Goal: Task Accomplishment & Management: Use online tool/utility

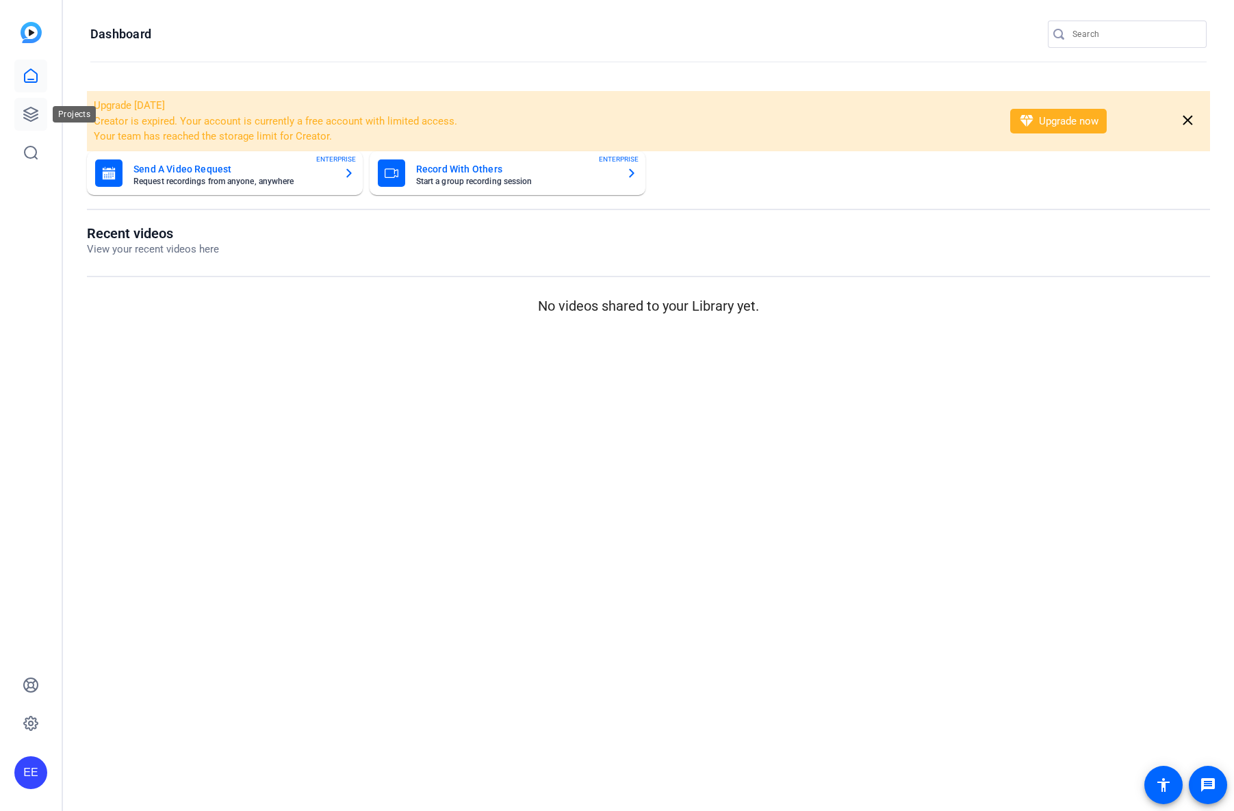
click at [34, 116] on icon at bounding box center [31, 114] width 16 height 16
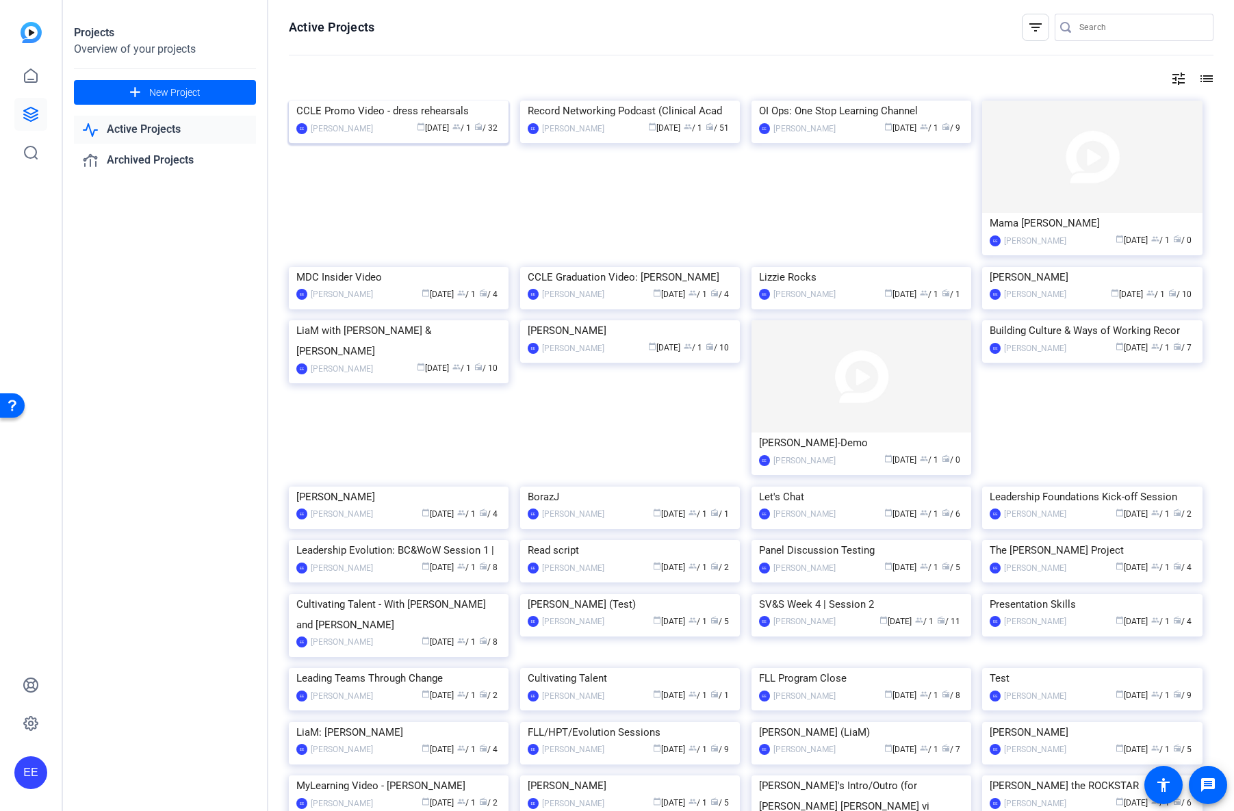
click at [334, 101] on img at bounding box center [399, 101] width 220 height 0
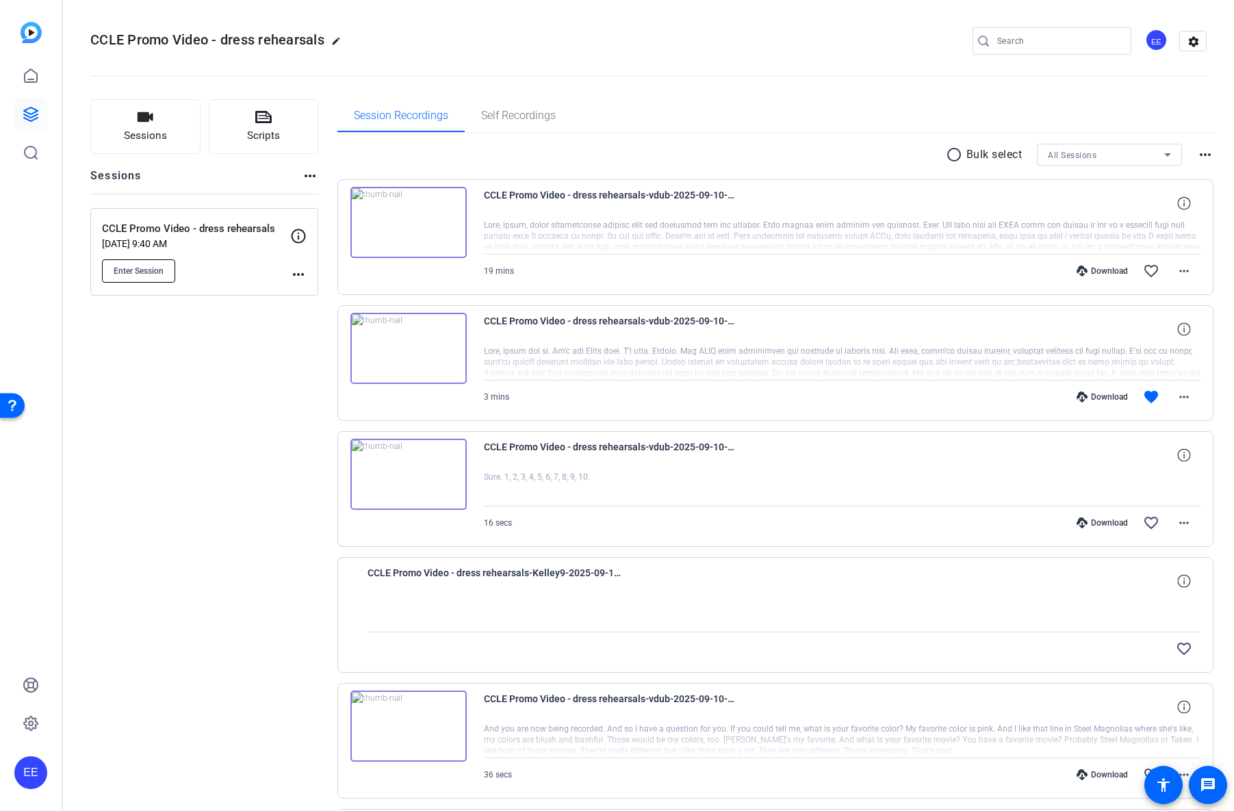
click at [151, 266] on span "Enter Session" at bounding box center [139, 271] width 50 height 11
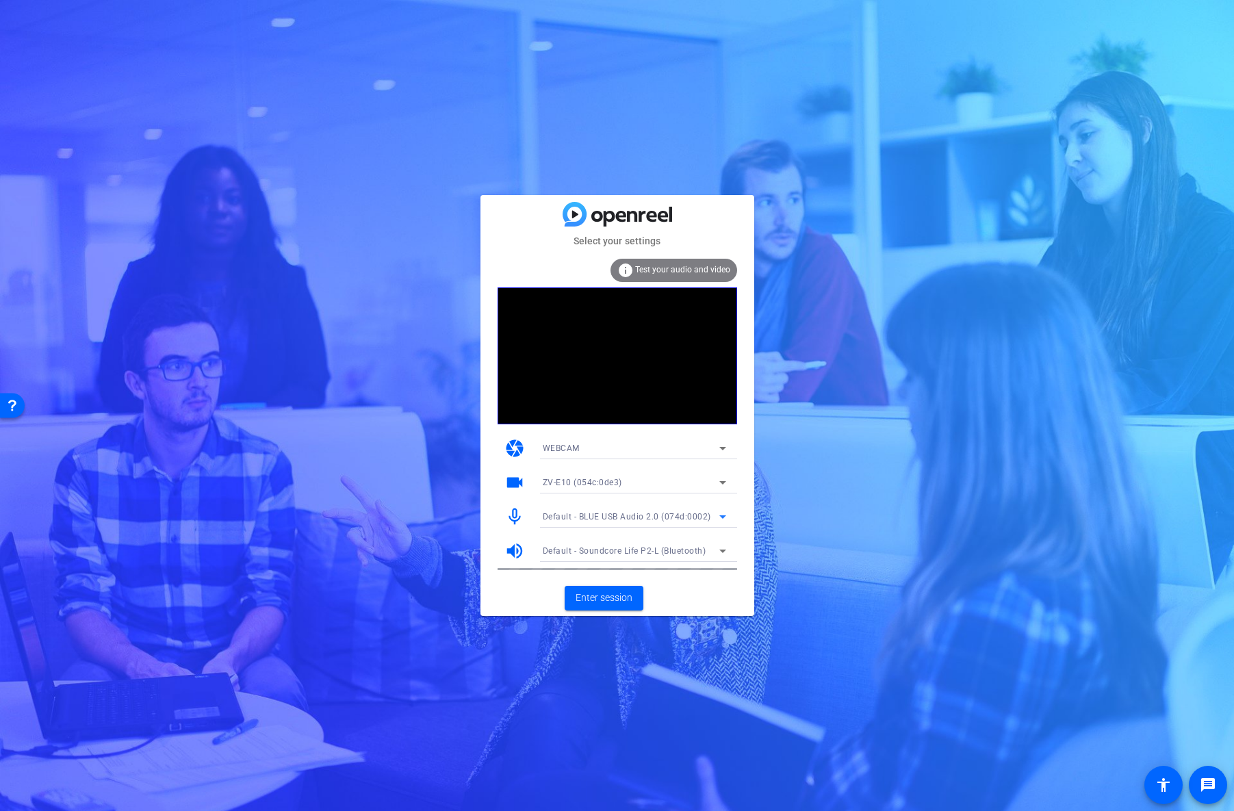
click at [623, 515] on span "Default - BLUE USB Audio 2.0 (074d:0002)" at bounding box center [627, 517] width 168 height 10
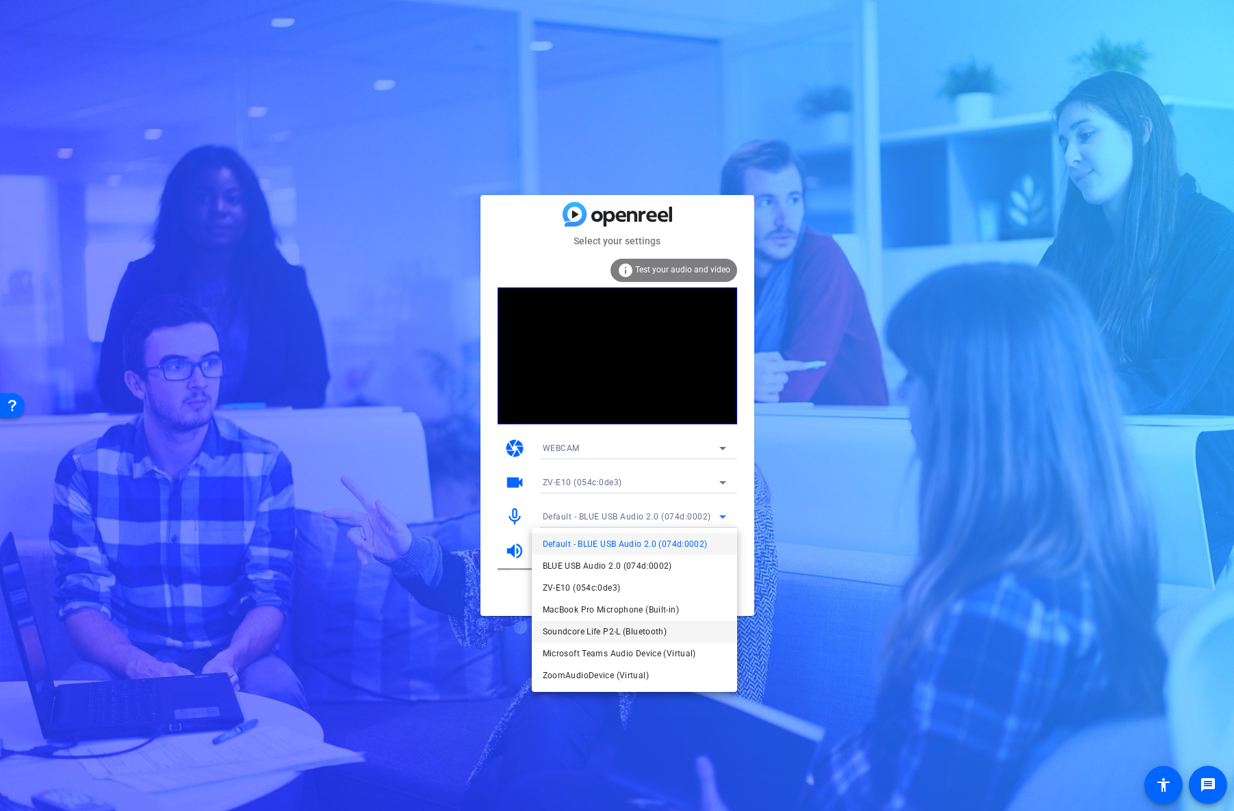
click at [630, 630] on span "Soundcore Life P2-L (Bluetooth)" at bounding box center [605, 632] width 125 height 16
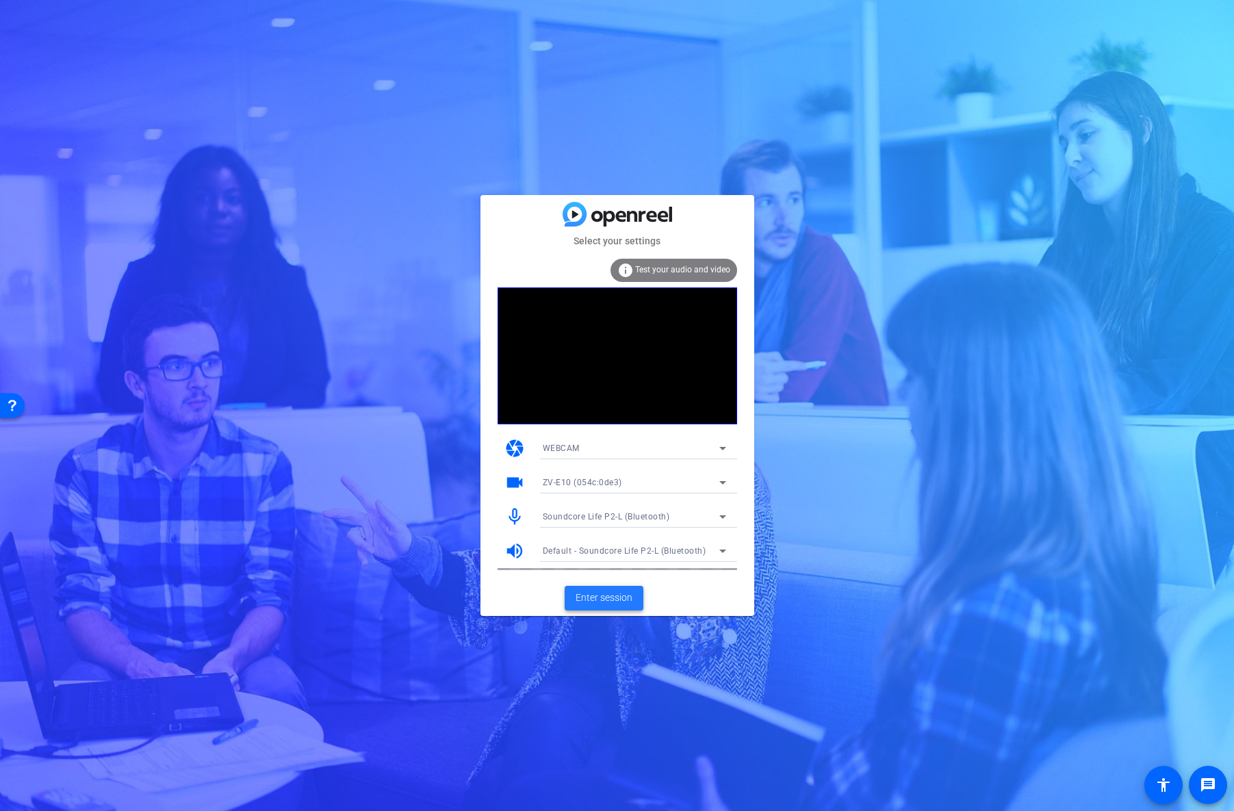
click at [614, 602] on span "Enter session" at bounding box center [604, 598] width 57 height 14
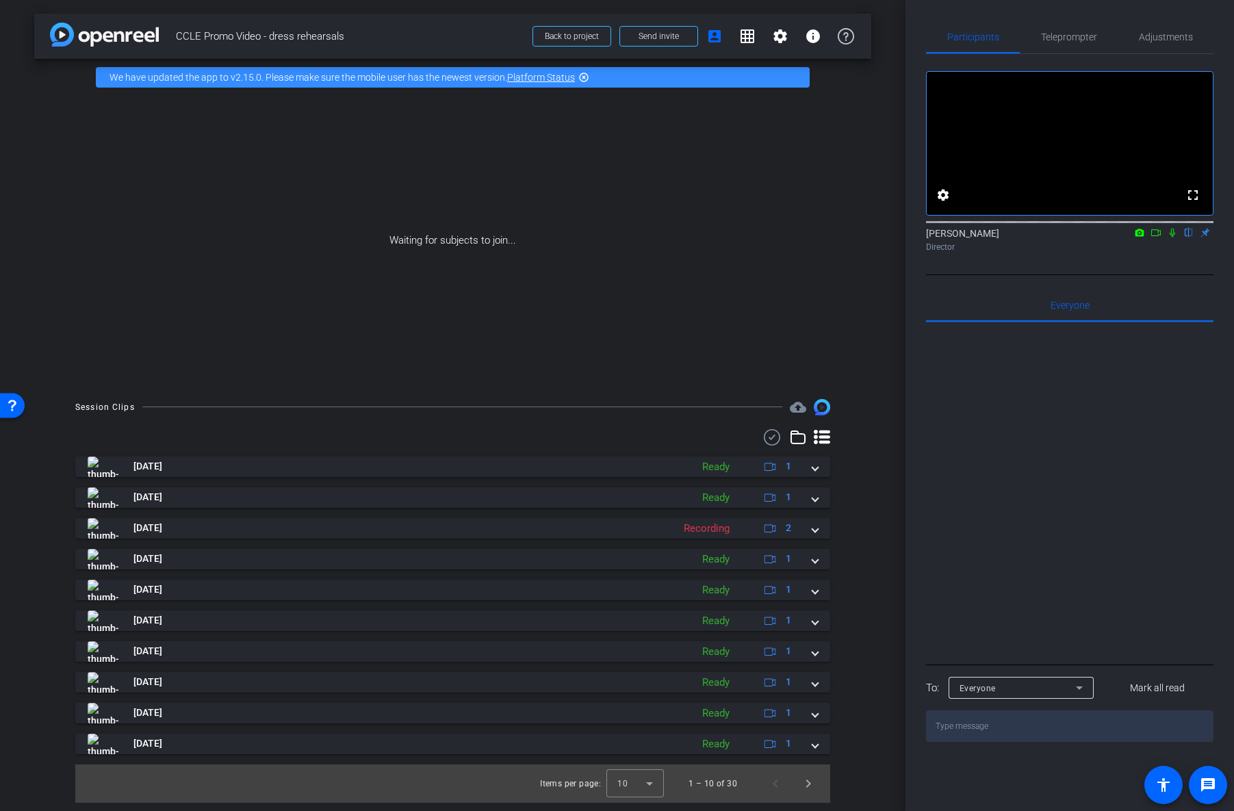
click at [1172, 237] on icon at bounding box center [1172, 233] width 11 height 10
click at [1153, 239] on mat-icon at bounding box center [1156, 233] width 16 height 12
click at [1171, 237] on icon at bounding box center [1172, 233] width 11 height 10
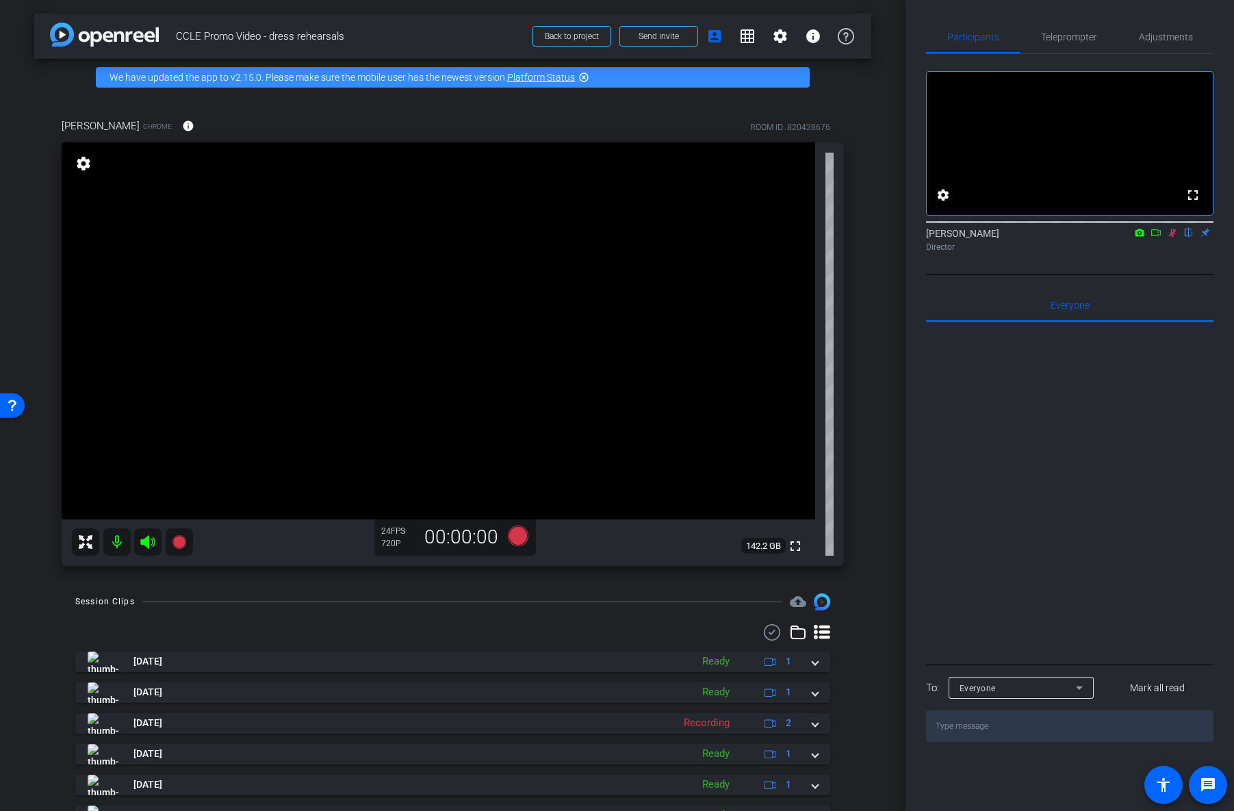
click at [1116, 493] on div at bounding box center [1069, 491] width 287 height 339
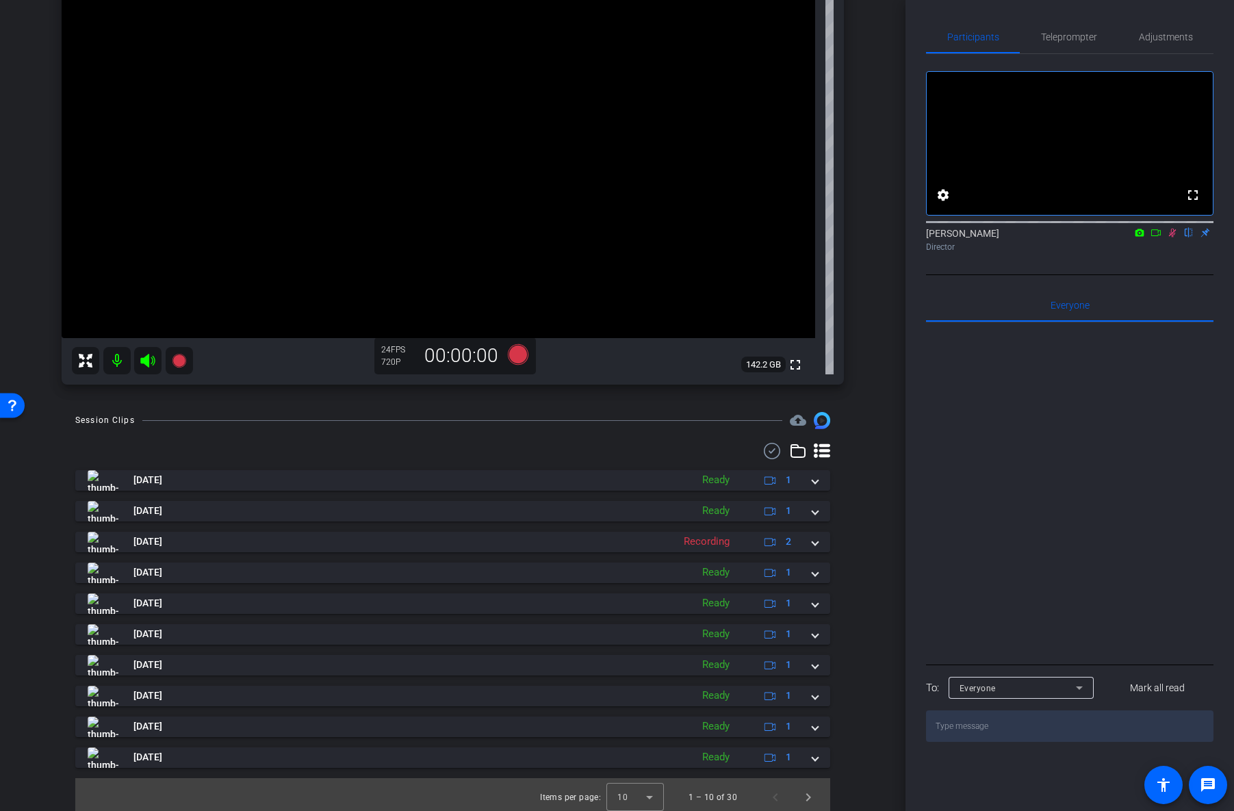
scroll to position [179, 0]
click at [1172, 237] on icon at bounding box center [1173, 233] width 8 height 9
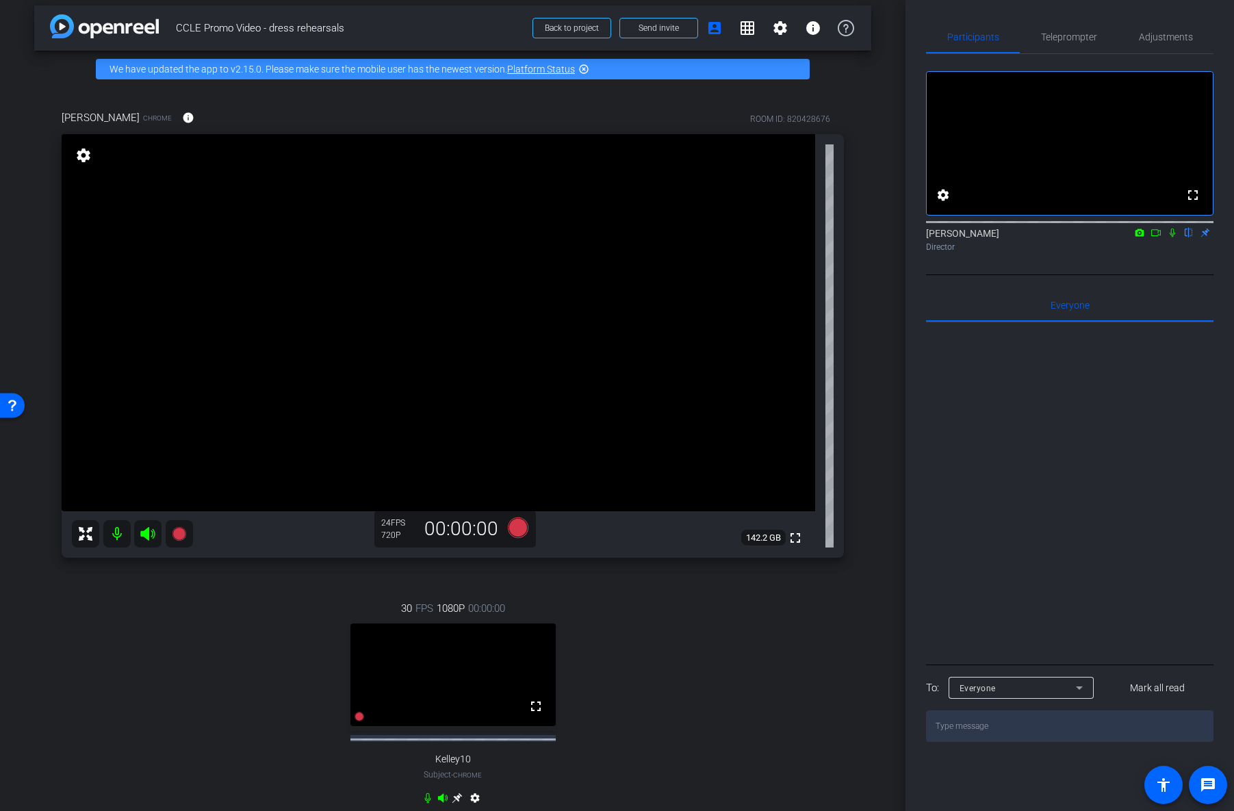
scroll to position [26, 0]
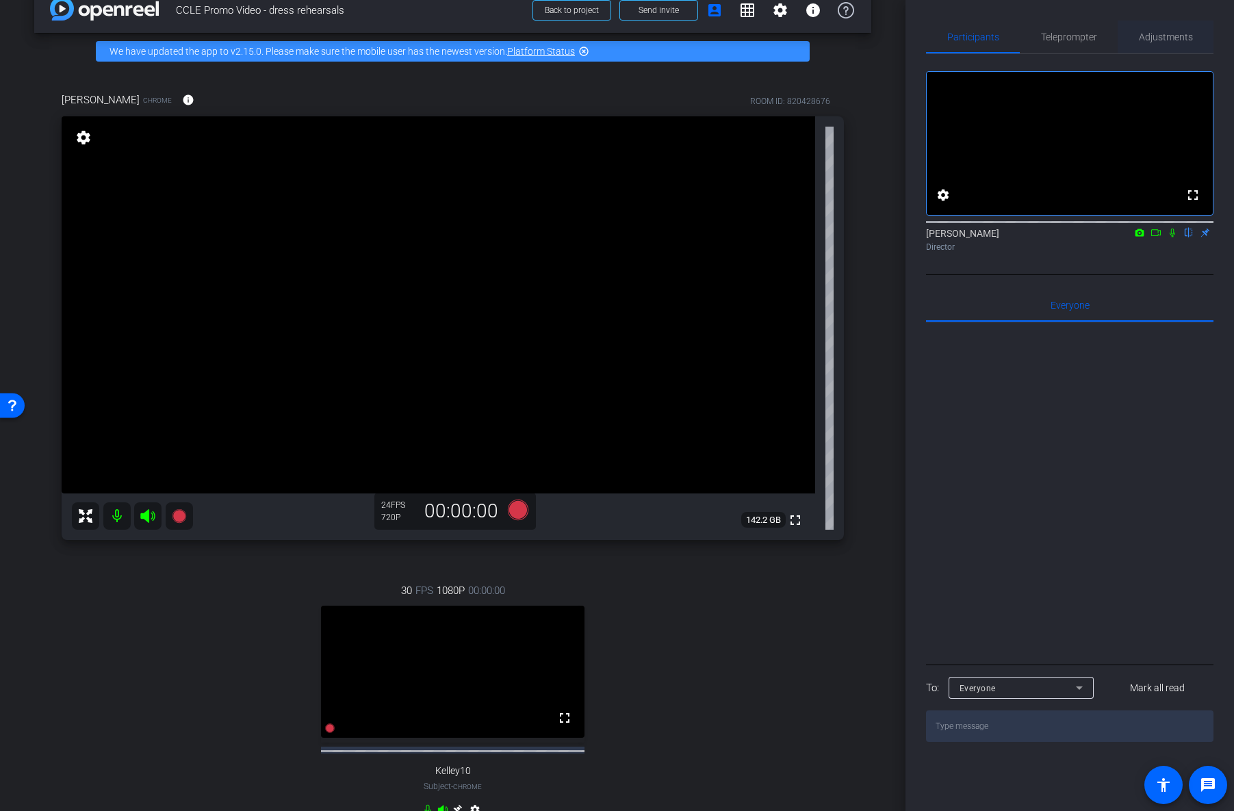
click at [1172, 42] on span "Adjustments" at bounding box center [1166, 37] width 54 height 33
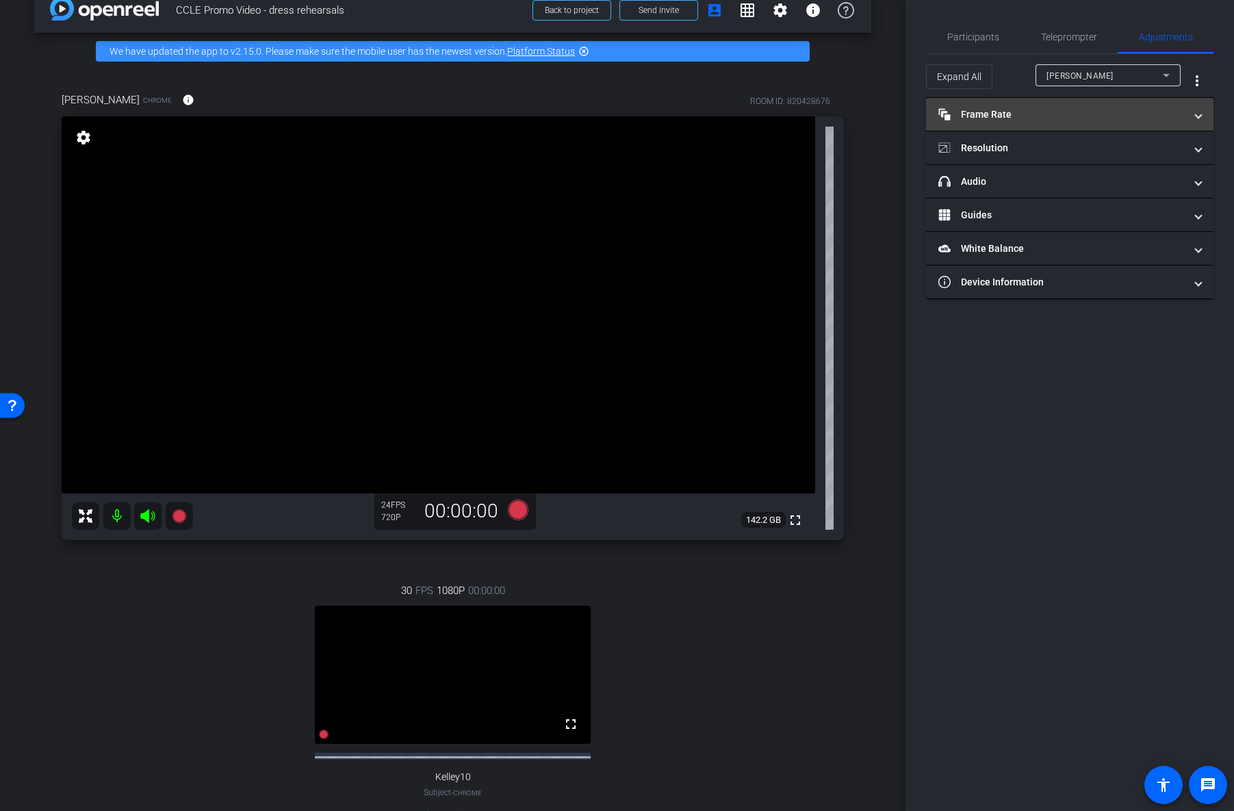
click at [1107, 111] on mat-panel-title "Frame Rate Frame Rate" at bounding box center [1061, 114] width 246 height 14
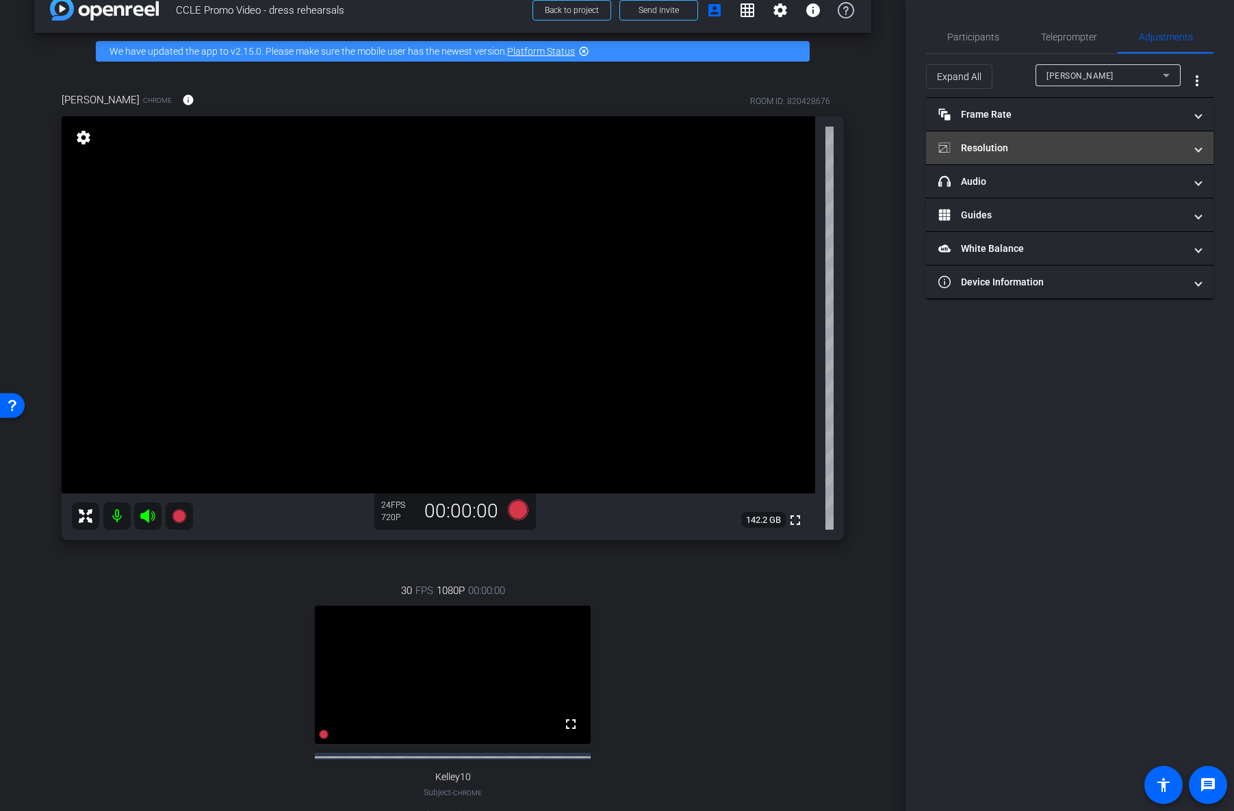
click at [1109, 148] on mat-panel-title "Resolution" at bounding box center [1061, 148] width 246 height 14
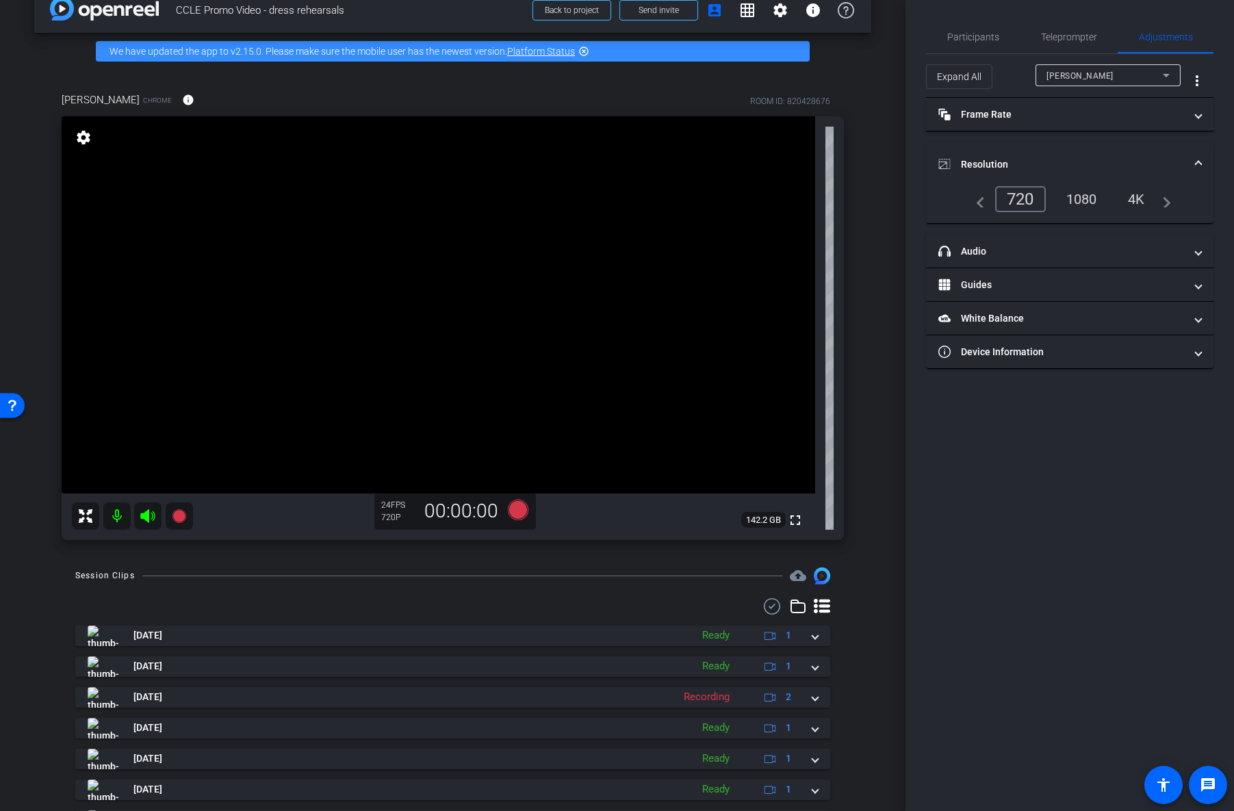
click at [1142, 201] on div "4K" at bounding box center [1137, 199] width 38 height 23
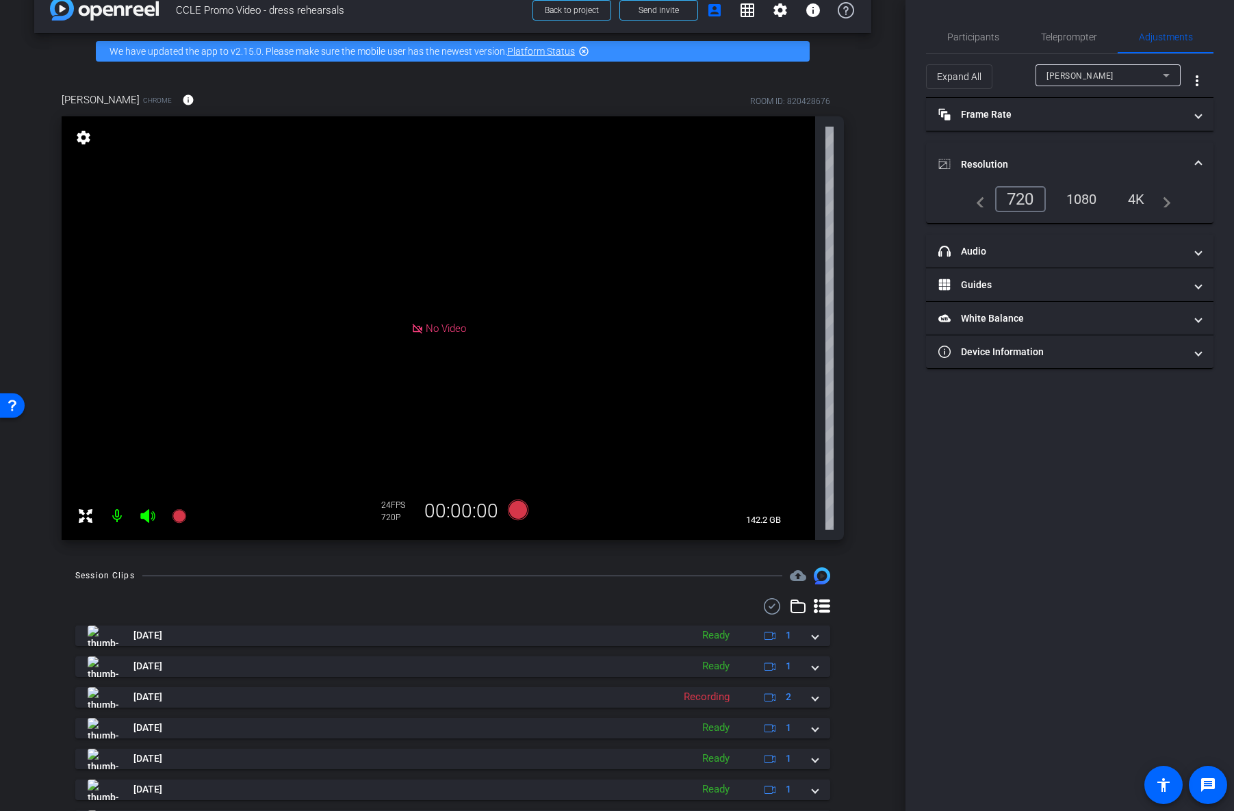
scroll to position [0, 0]
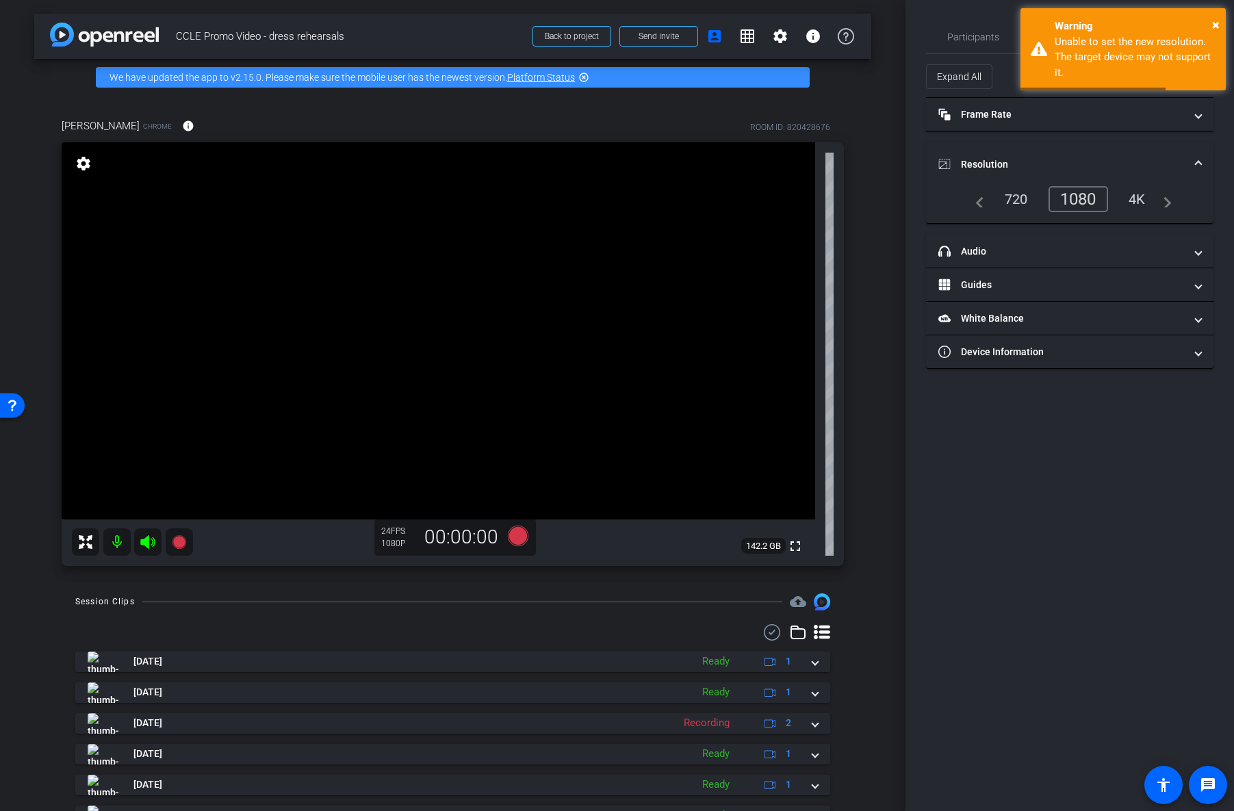
click at [1089, 205] on div "1080" at bounding box center [1079, 199] width 60 height 26
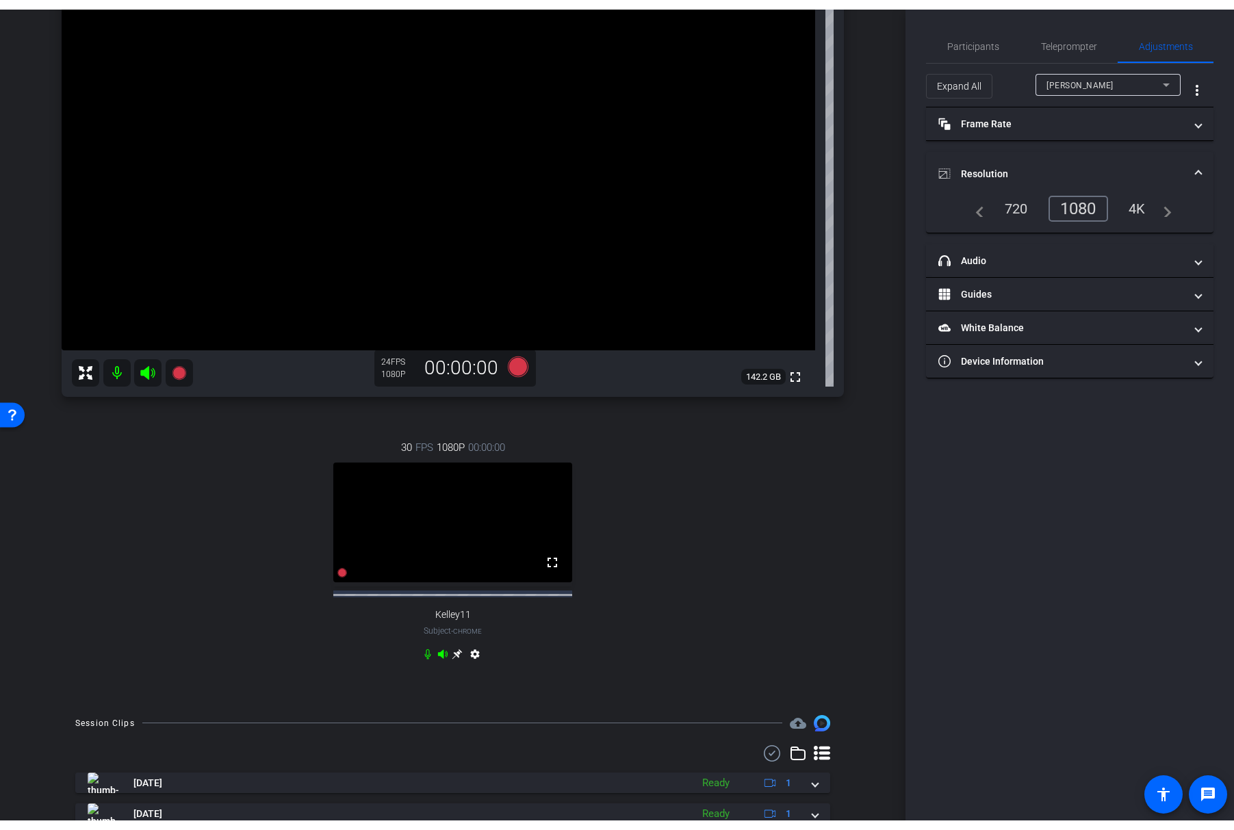
scroll to position [196, 0]
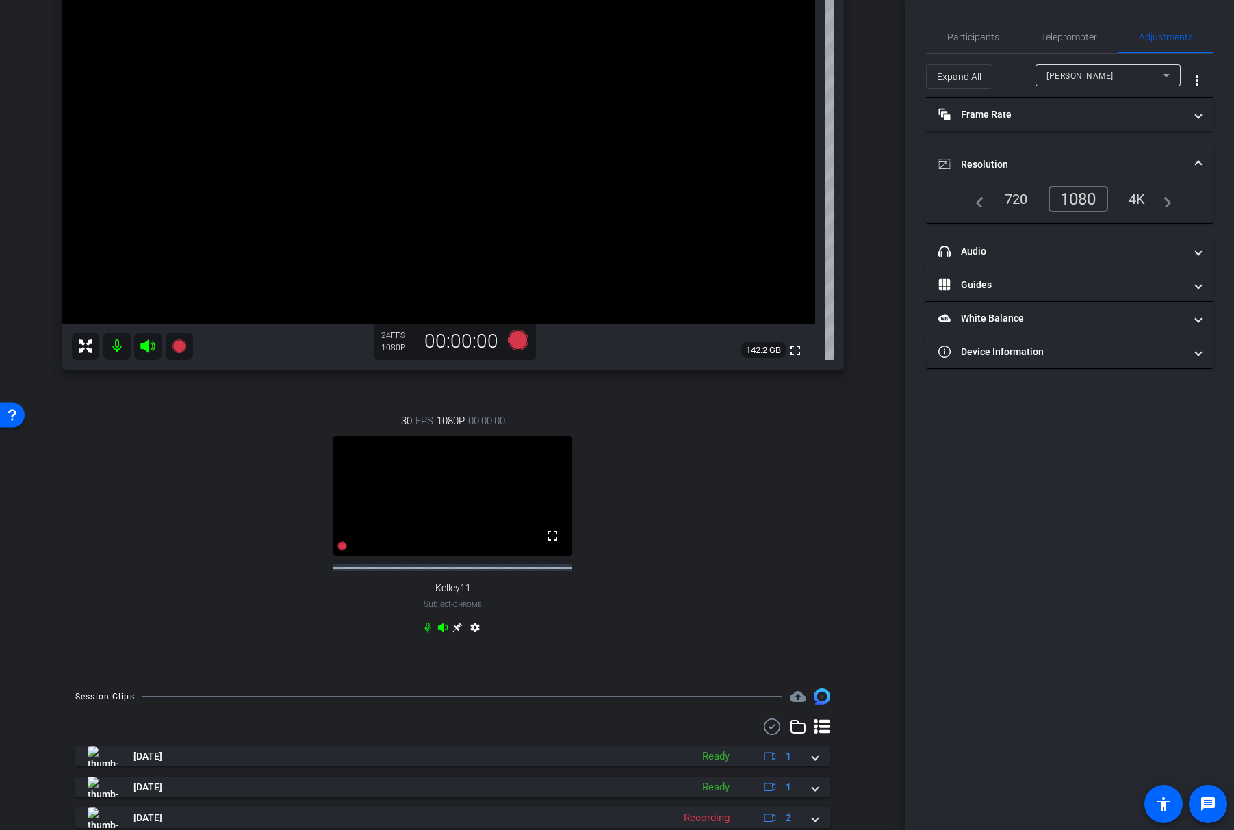
click at [708, 539] on div "30 FPS 1080P 00:00:00 fullscreen Kelley11 Subject - Chrome settings" at bounding box center [453, 526] width 782 height 270
click at [984, 38] on span "Participants" at bounding box center [973, 37] width 52 height 10
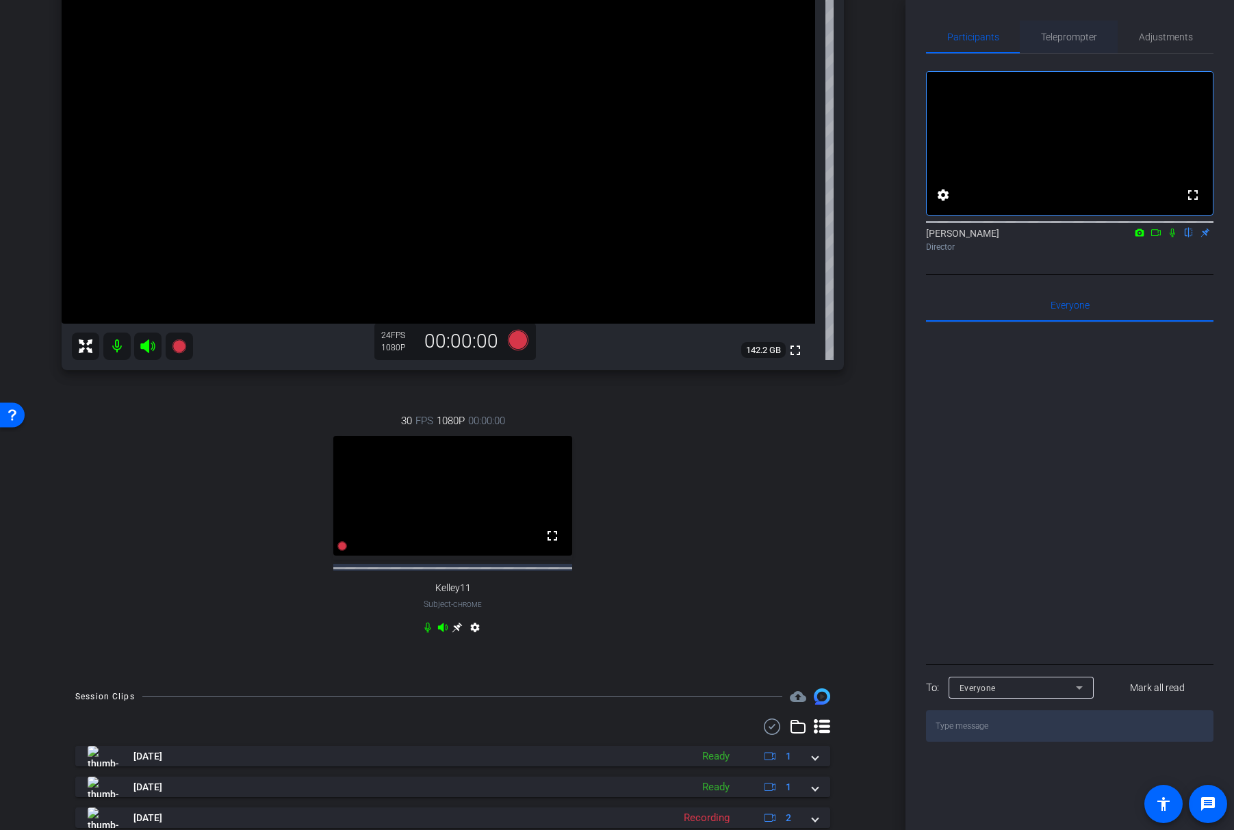
click at [1075, 39] on span "Teleprompter" at bounding box center [1069, 37] width 56 height 10
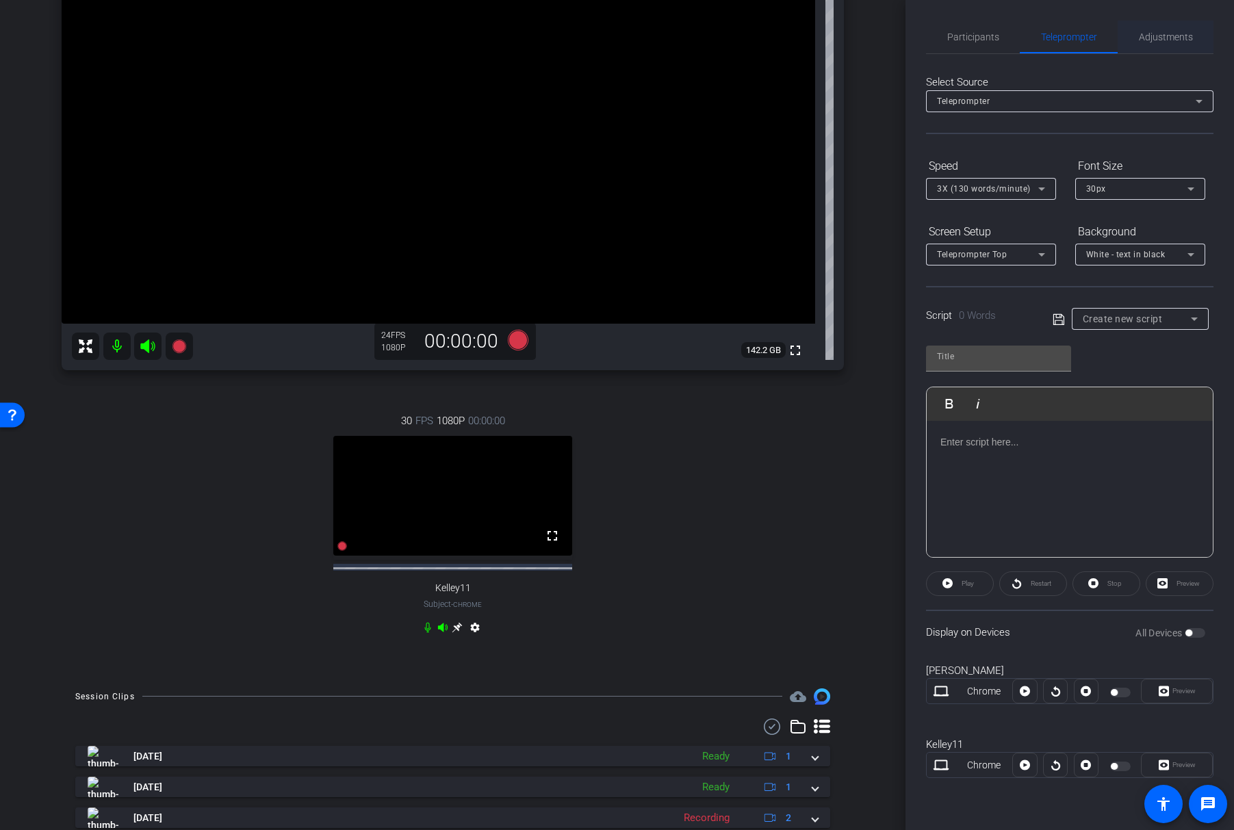
click at [1164, 46] on span "Adjustments" at bounding box center [1166, 37] width 54 height 33
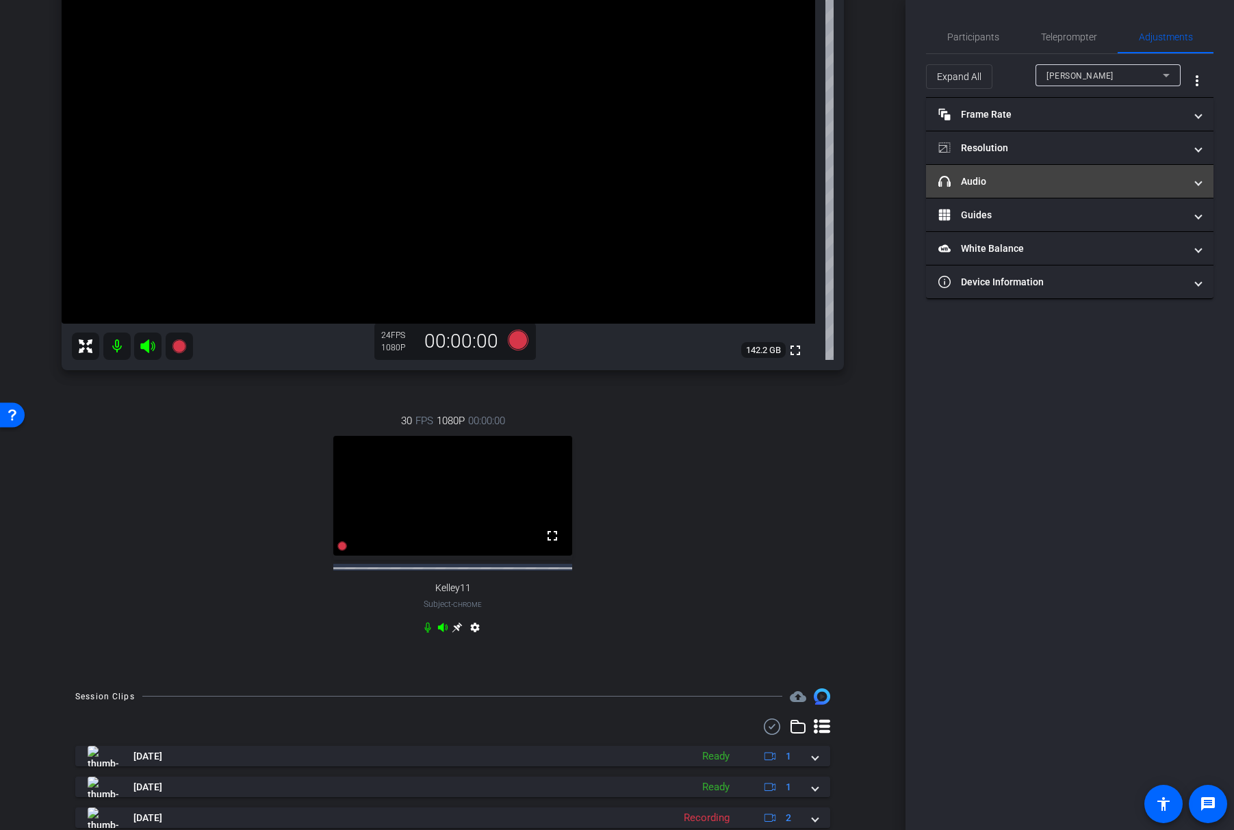
click at [1067, 190] on mat-expansion-panel-header "headphone icon Audio" at bounding box center [1069, 181] width 287 height 33
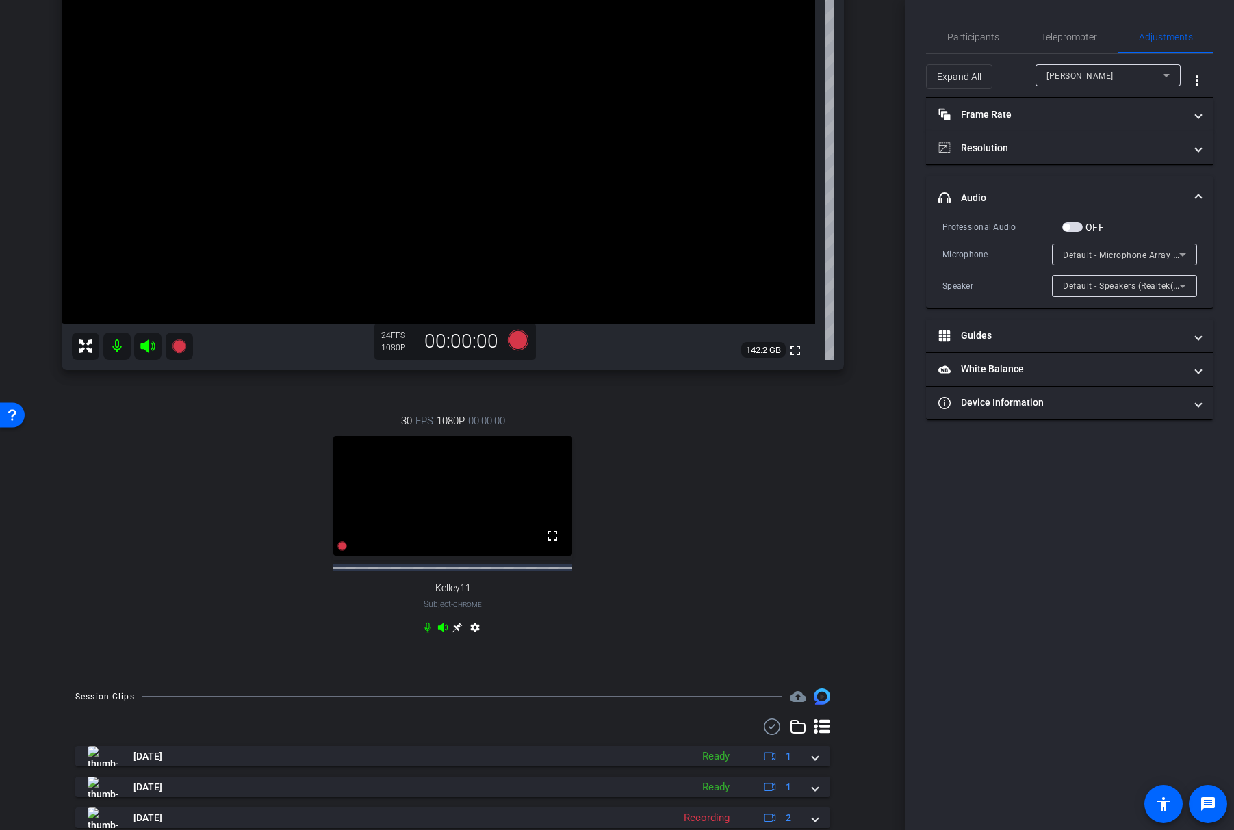
click at [1135, 258] on span "Default - Microphone Array (Intel® Smart Sound Technology (Intel® SST))" at bounding box center [1210, 254] width 294 height 11
click at [1074, 133] on div at bounding box center [617, 415] width 1234 height 830
click at [1102, 123] on mat-expansion-panel-header "Frame Rate Frame Rate" at bounding box center [1069, 114] width 287 height 33
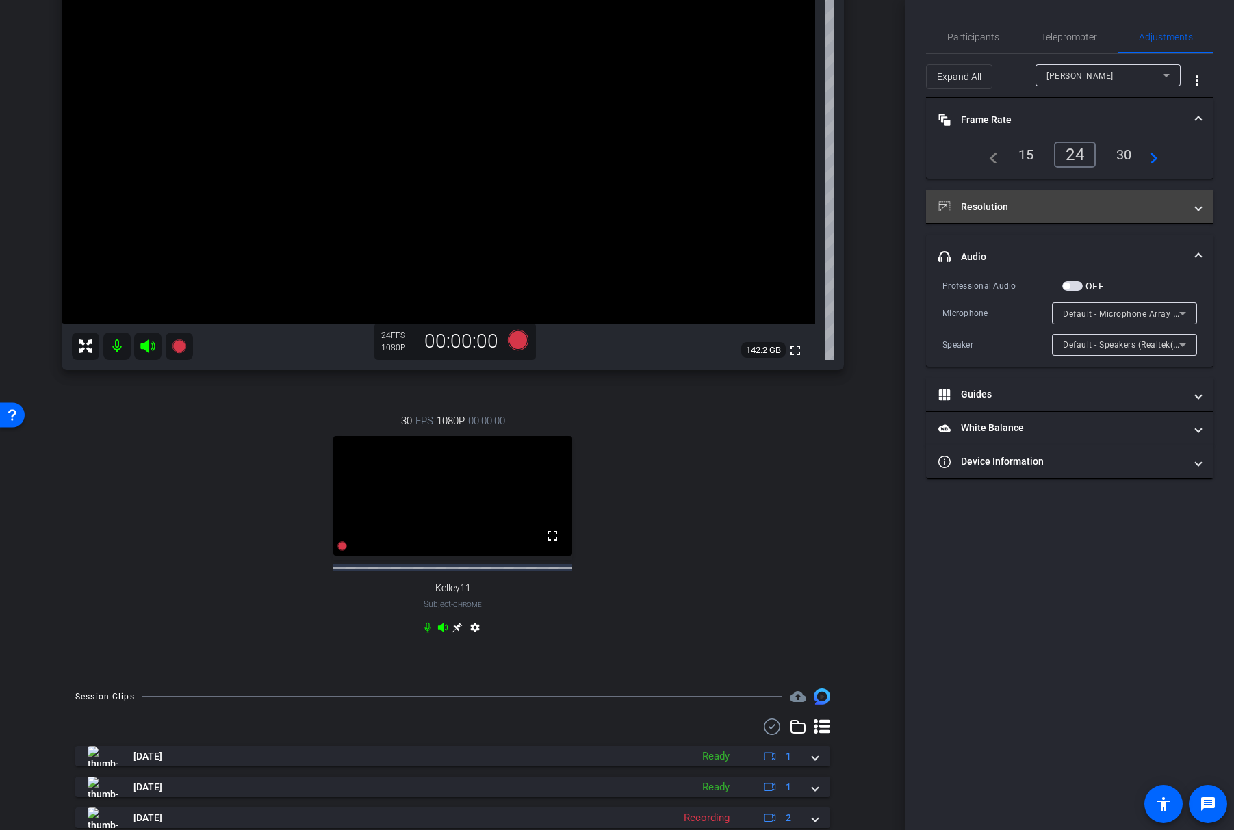
click at [1087, 204] on mat-panel-title "Resolution" at bounding box center [1061, 207] width 246 height 14
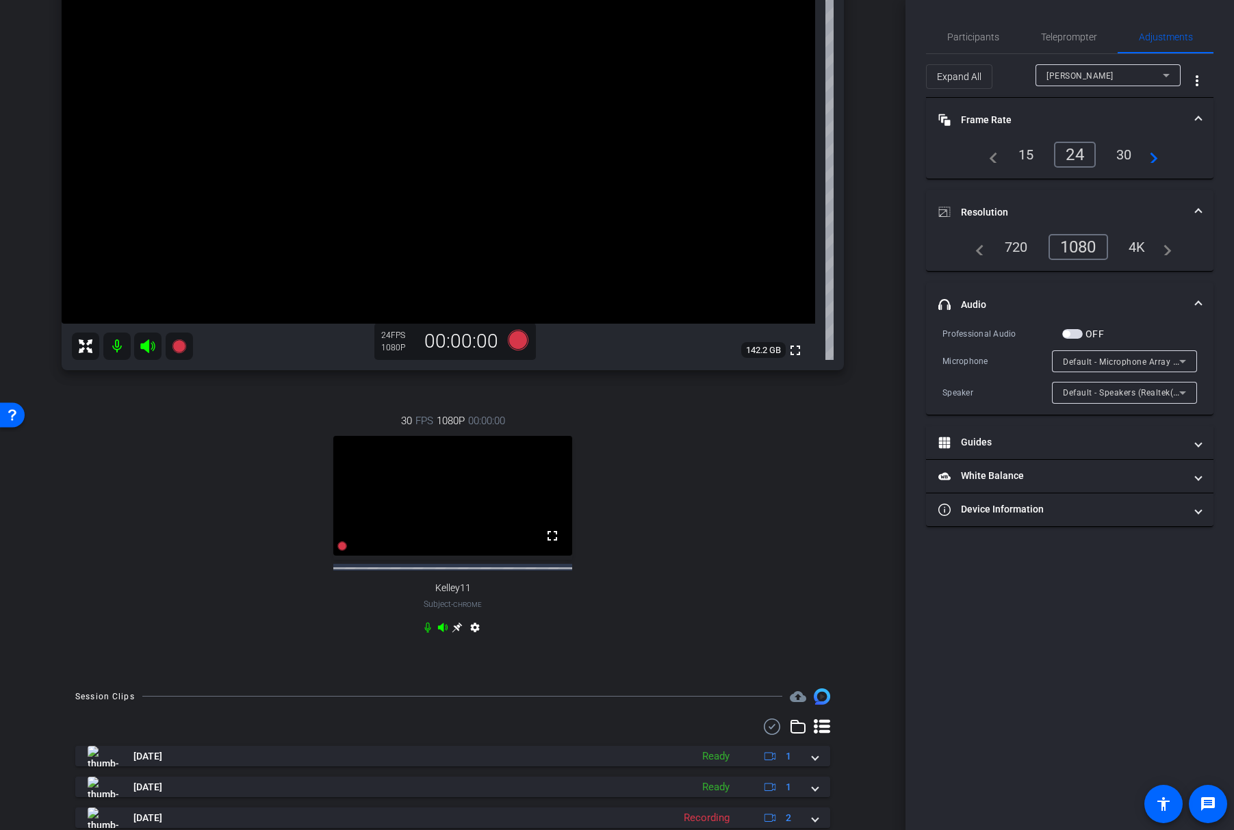
click at [843, 459] on div "30 FPS 1080P 00:00:00 fullscreen Kelley11 Subject - Chrome settings" at bounding box center [453, 526] width 782 height 270
click at [459, 632] on icon at bounding box center [457, 627] width 10 height 10
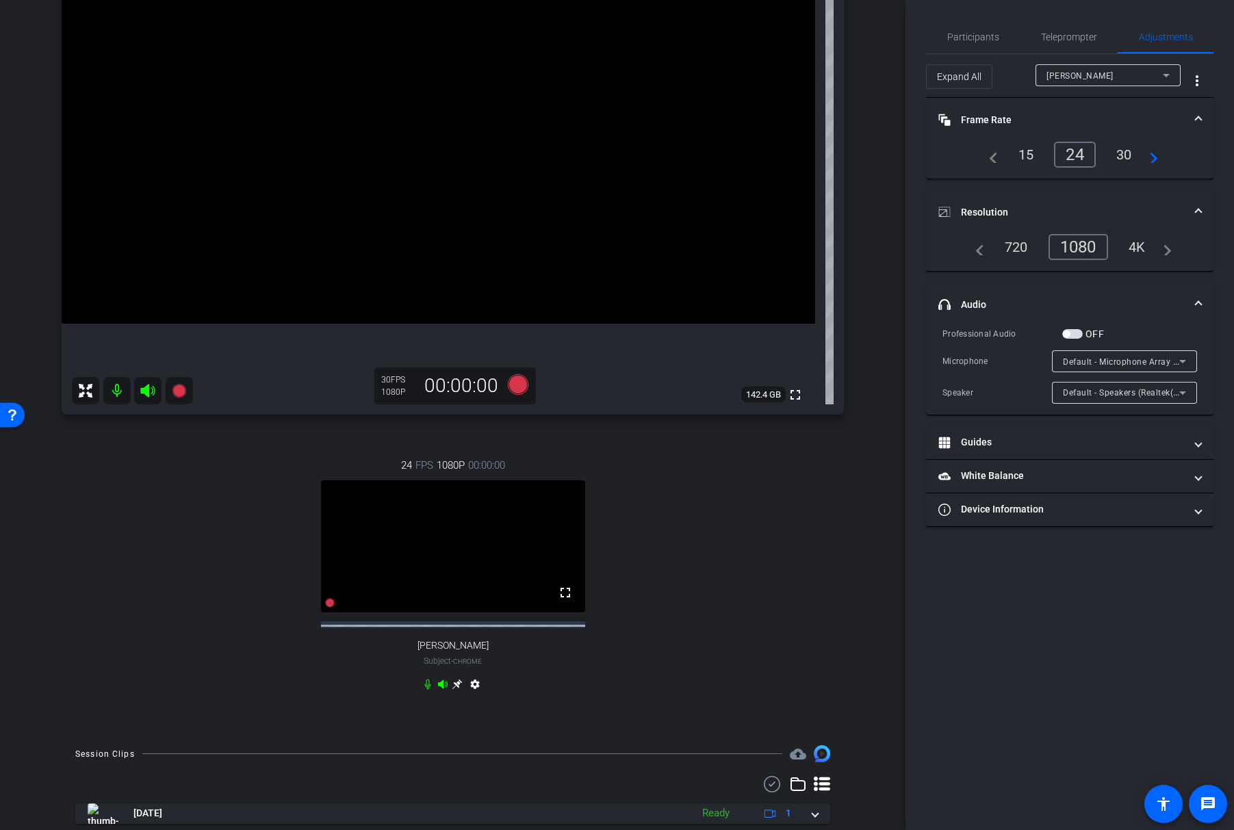
click at [459, 690] on icon at bounding box center [457, 684] width 11 height 11
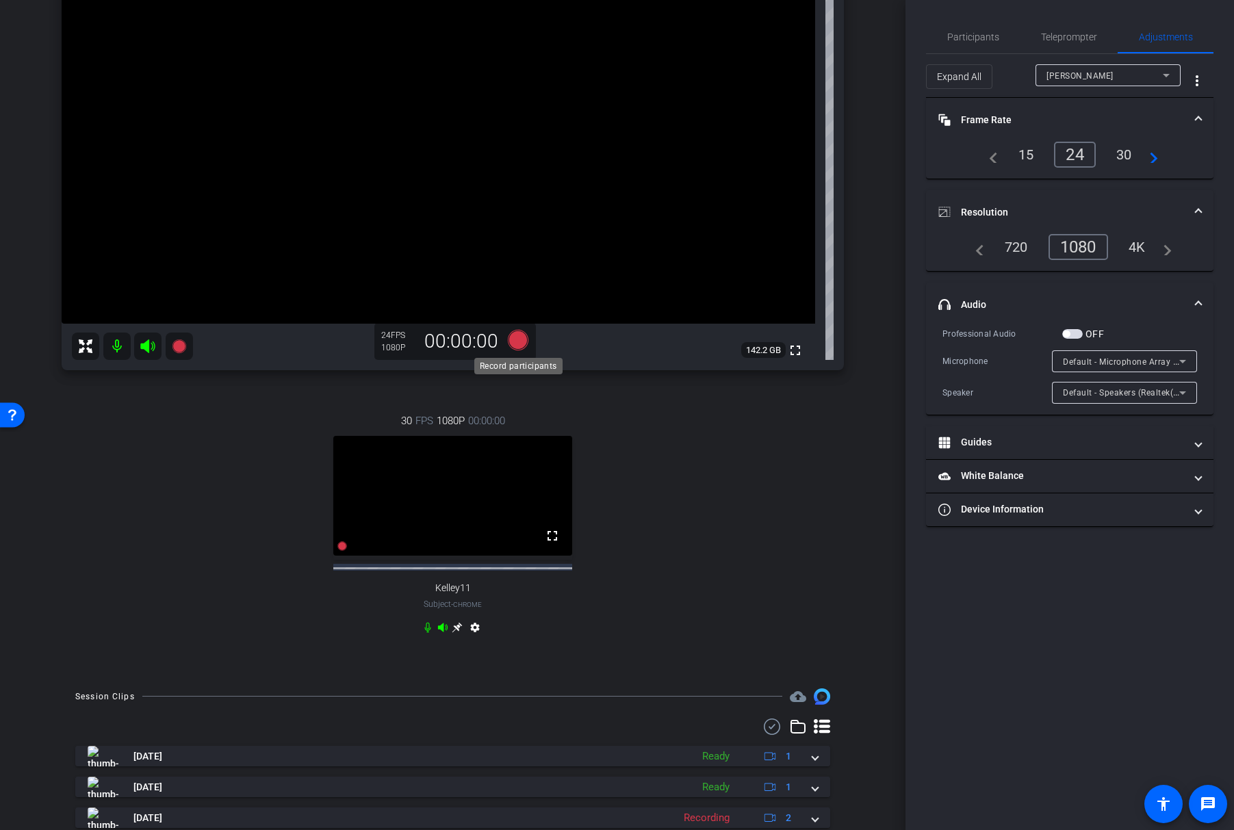
click at [526, 343] on icon at bounding box center [517, 340] width 21 height 21
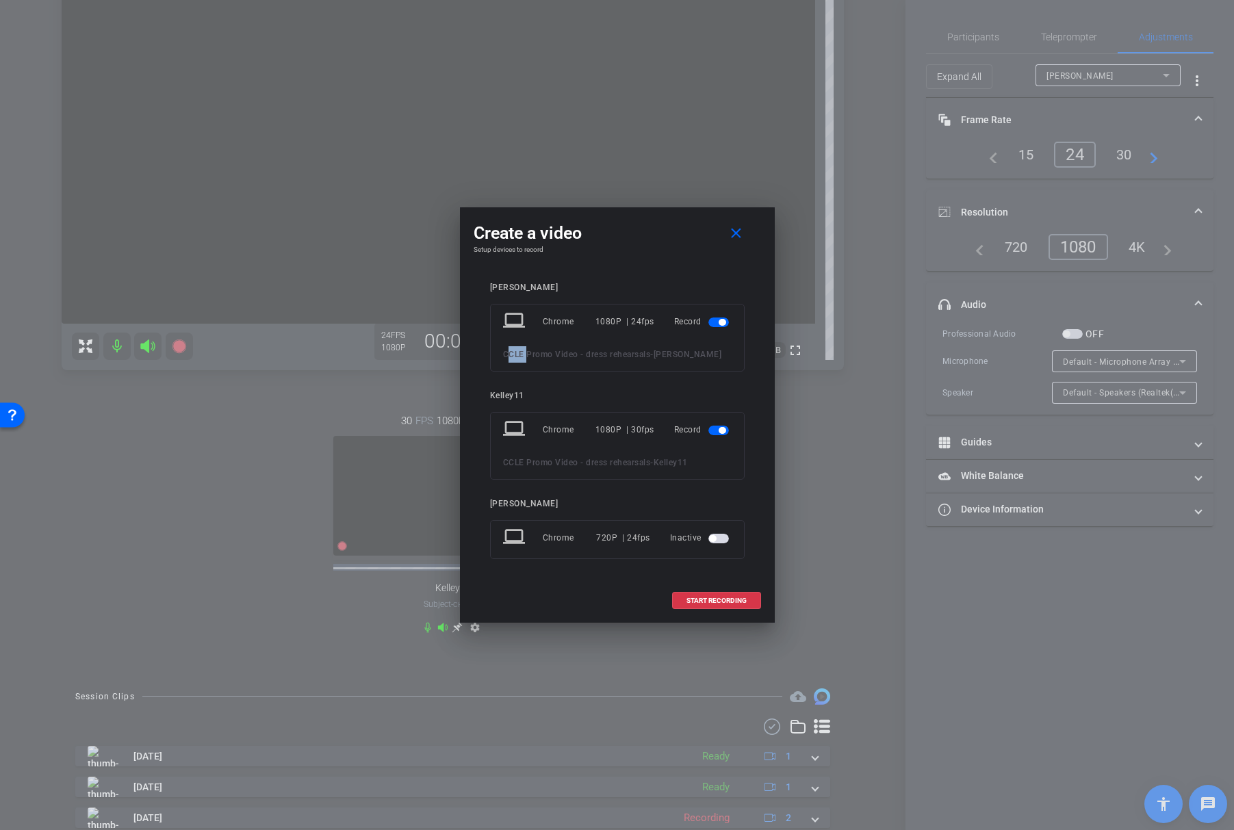
click at [526, 343] on div "laptop Chrome 1080P | 24fps Record CCLE Promo Video - dress rehearsals - [PERSO…" at bounding box center [617, 338] width 255 height 68
click at [715, 430] on span "button" at bounding box center [718, 431] width 21 height 10
click at [715, 430] on div "laptop Chrome 1080P | 30fps Record CCLE Promo Video - dress rehearsals - Kelley…" at bounding box center [617, 446] width 255 height 68
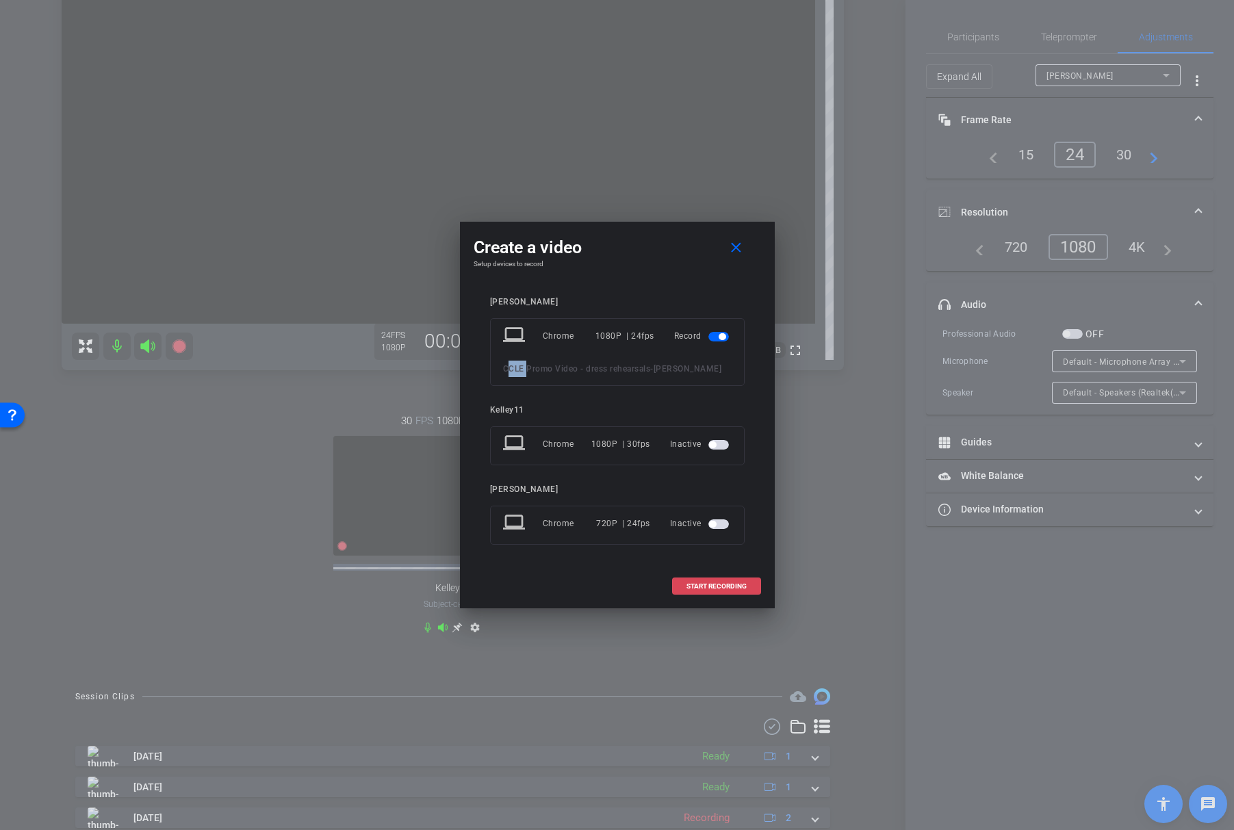
click at [718, 583] on span "START RECORDING" at bounding box center [716, 586] width 60 height 7
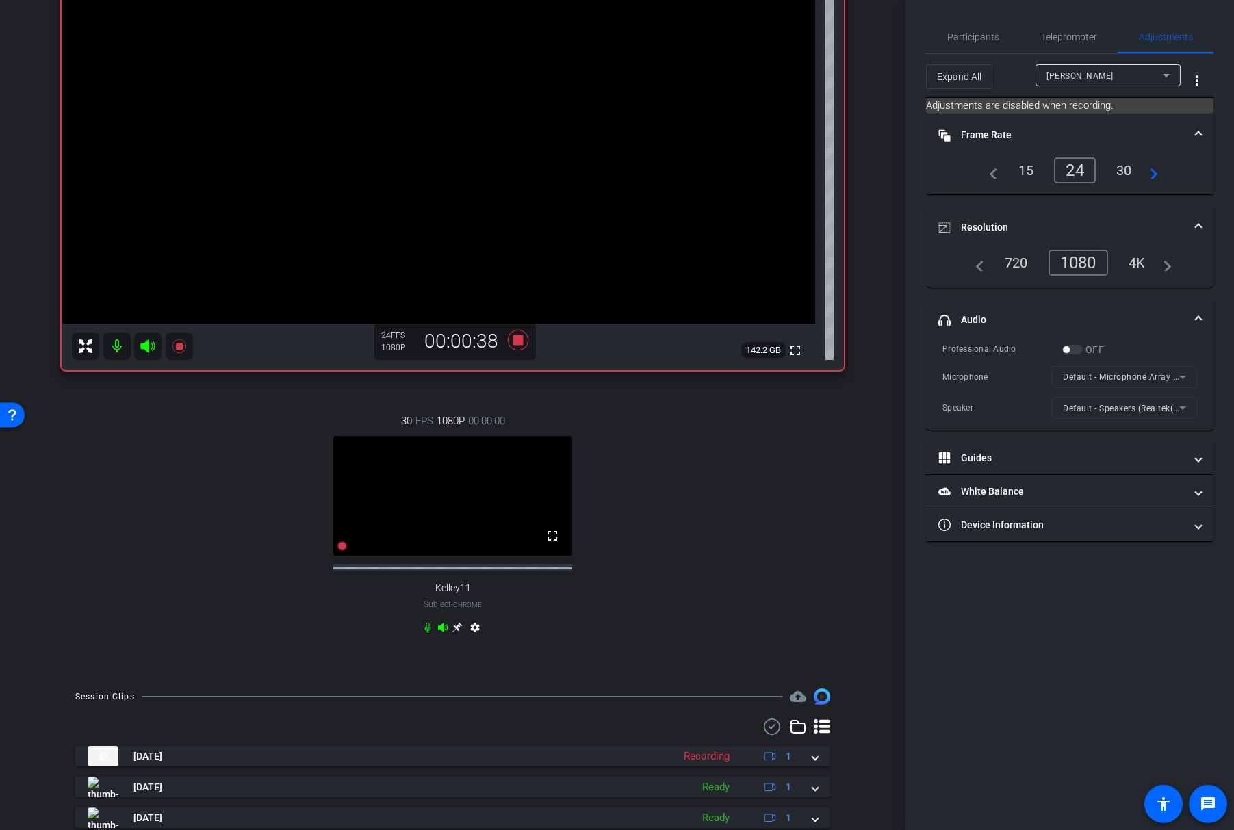
click at [425, 633] on icon at bounding box center [428, 628] width 6 height 10
click at [960, 42] on span "Participants" at bounding box center [973, 37] width 52 height 10
click at [961, 40] on span "Participants" at bounding box center [973, 37] width 52 height 10
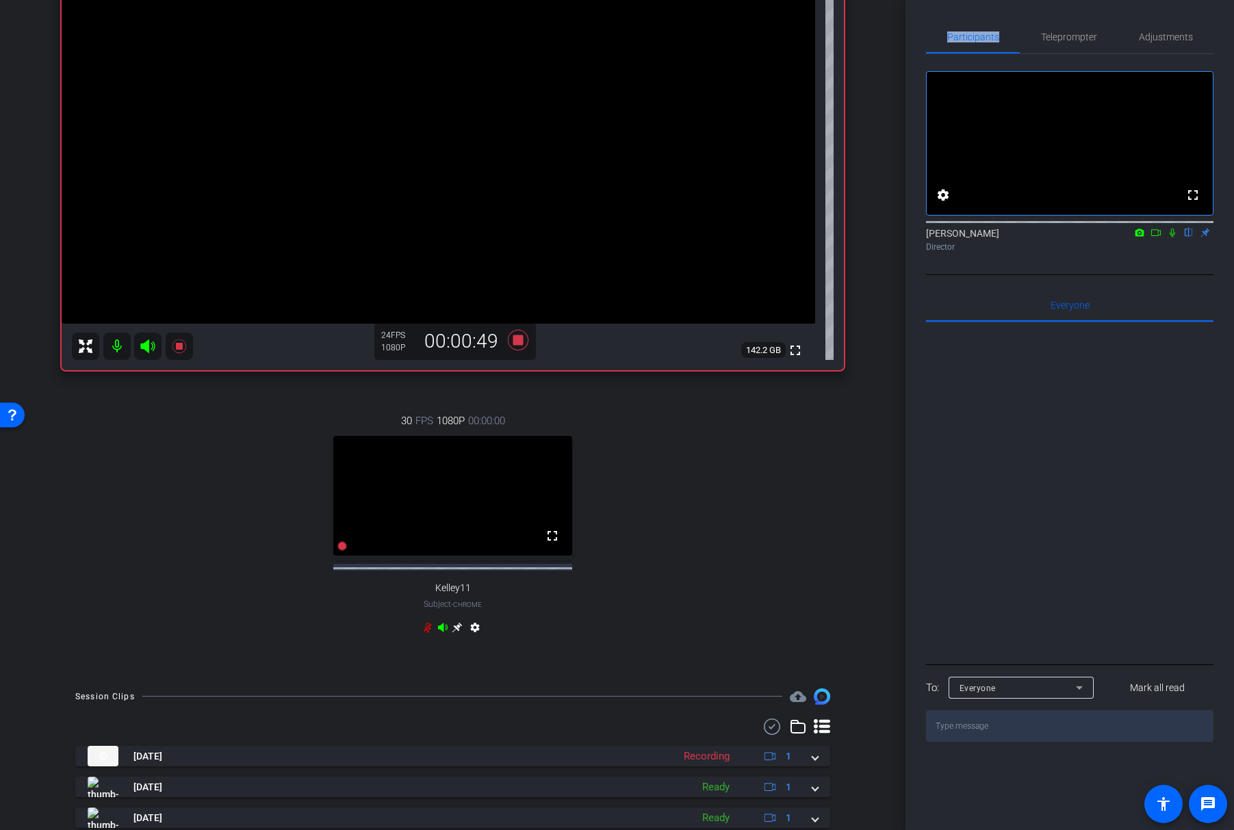
click at [426, 633] on icon at bounding box center [427, 627] width 11 height 11
click at [427, 633] on icon at bounding box center [427, 627] width 11 height 11
click at [428, 633] on icon at bounding box center [428, 628] width 8 height 10
click at [520, 343] on icon at bounding box center [517, 340] width 21 height 21
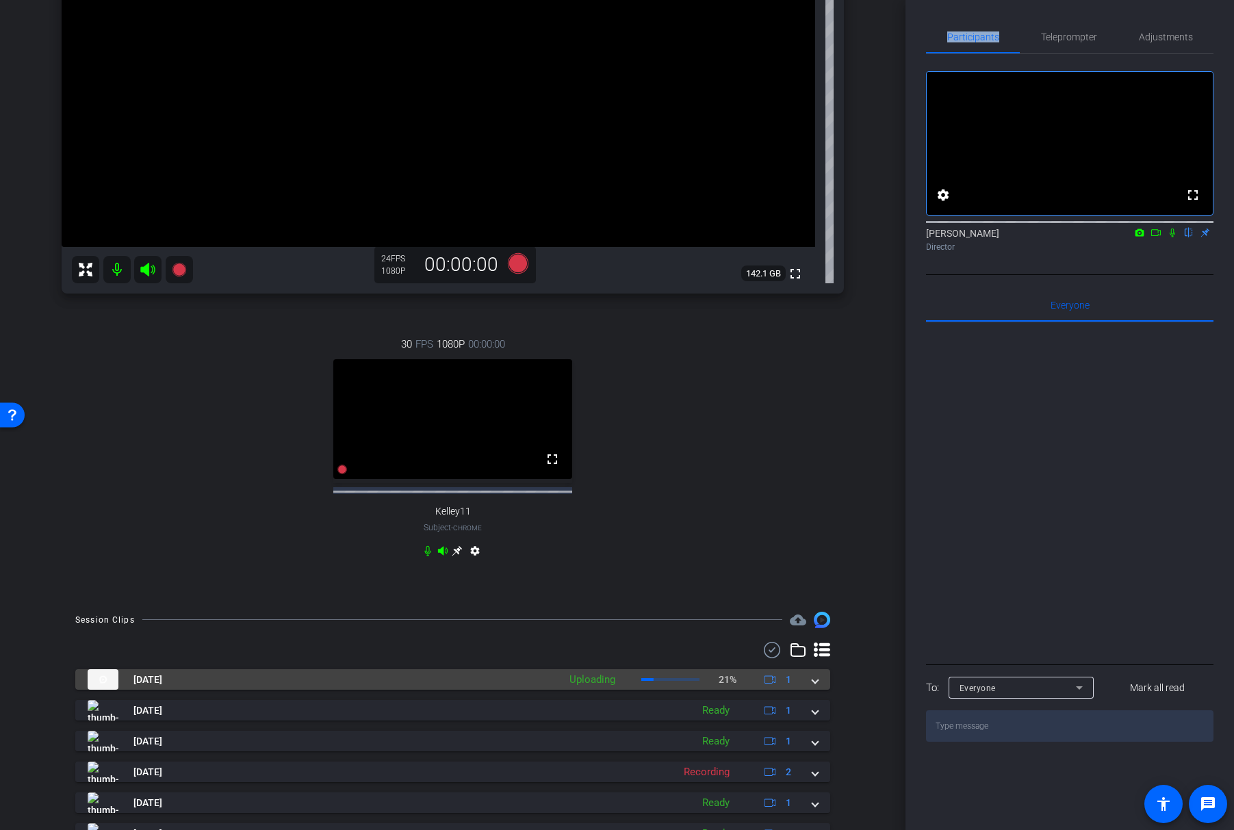
scroll to position [290, 0]
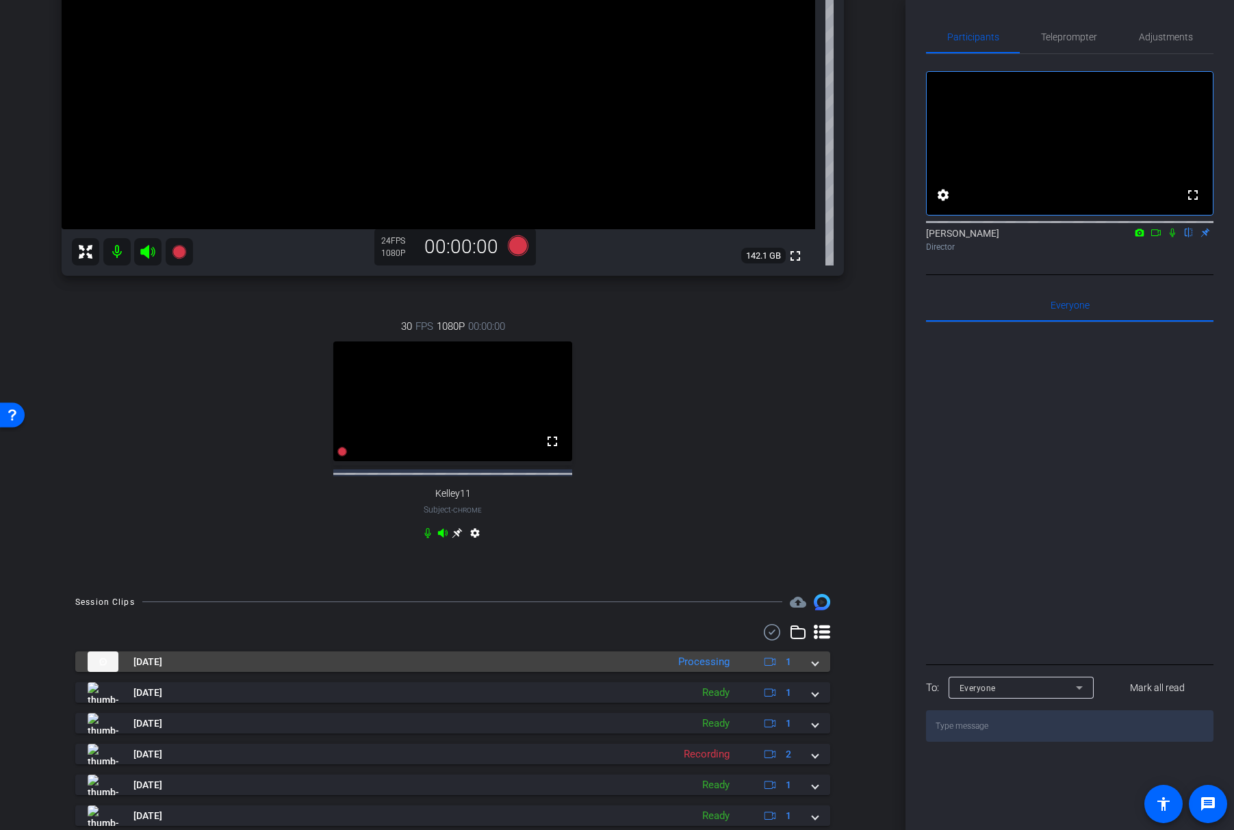
click at [816, 669] on span at bounding box center [814, 662] width 5 height 14
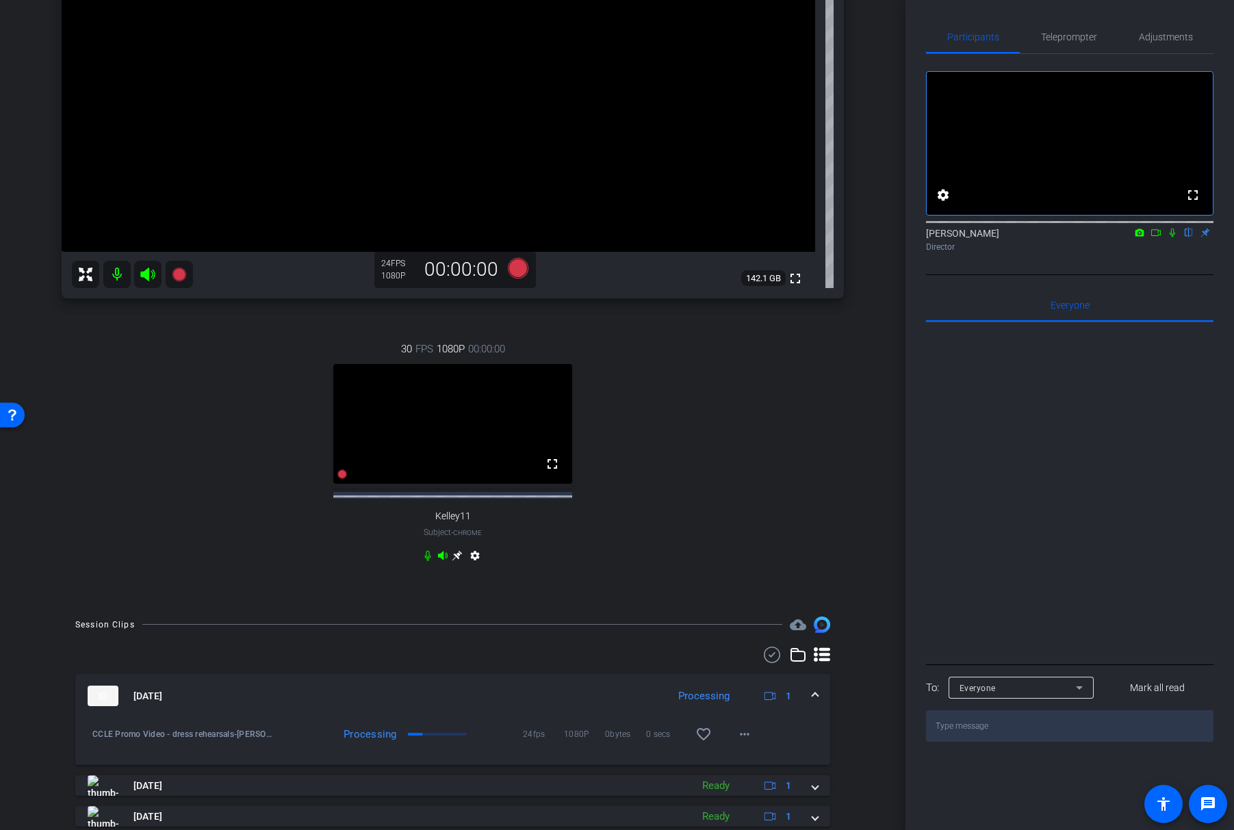
scroll to position [285, 0]
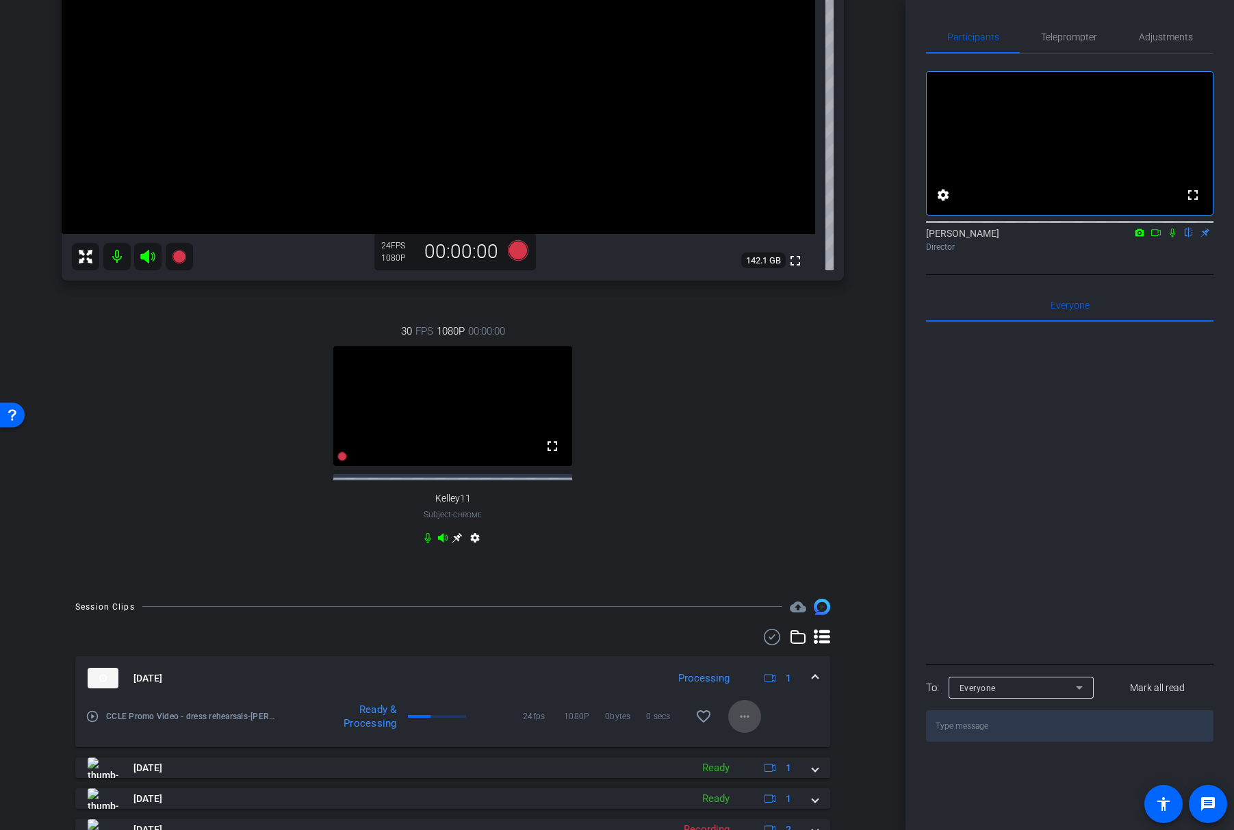
click at [747, 733] on span at bounding box center [744, 716] width 33 height 33
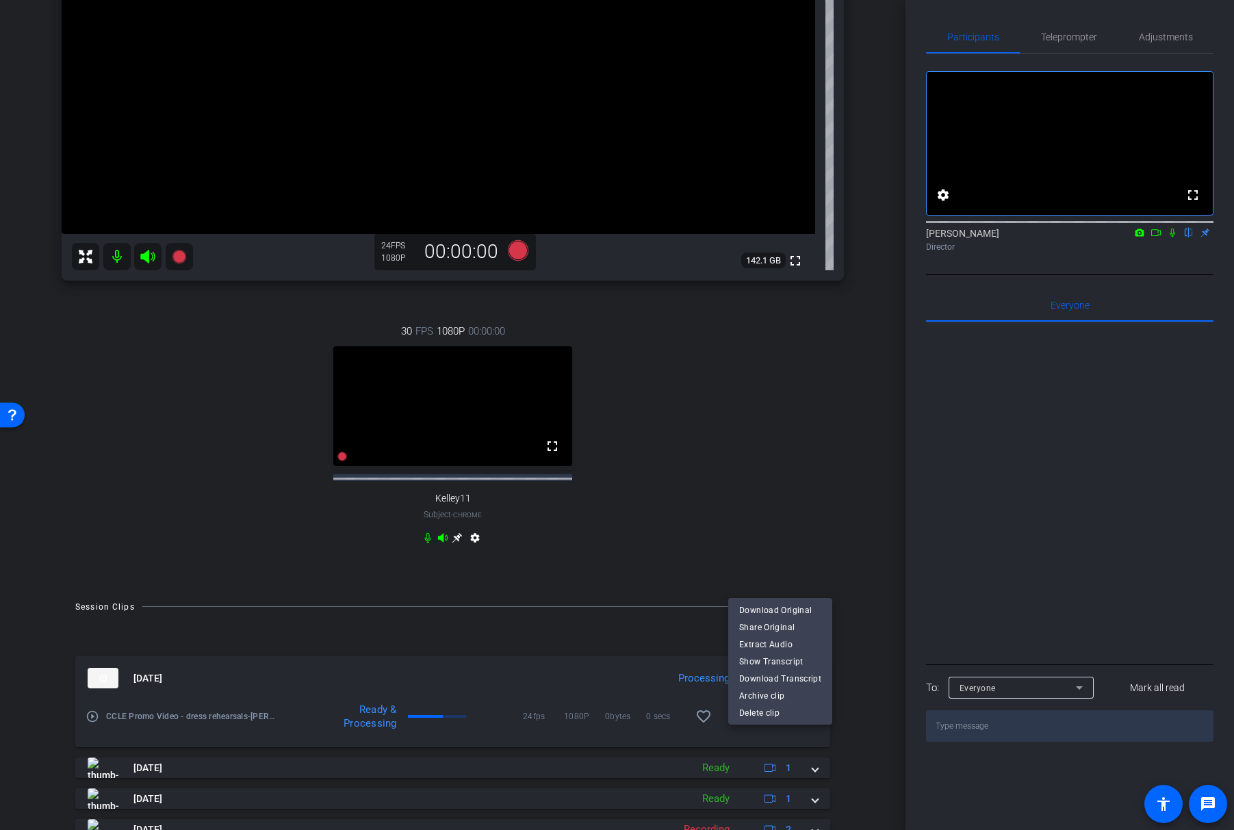
click at [755, 450] on div at bounding box center [617, 415] width 1234 height 830
click at [1158, 236] on icon at bounding box center [1156, 232] width 10 height 7
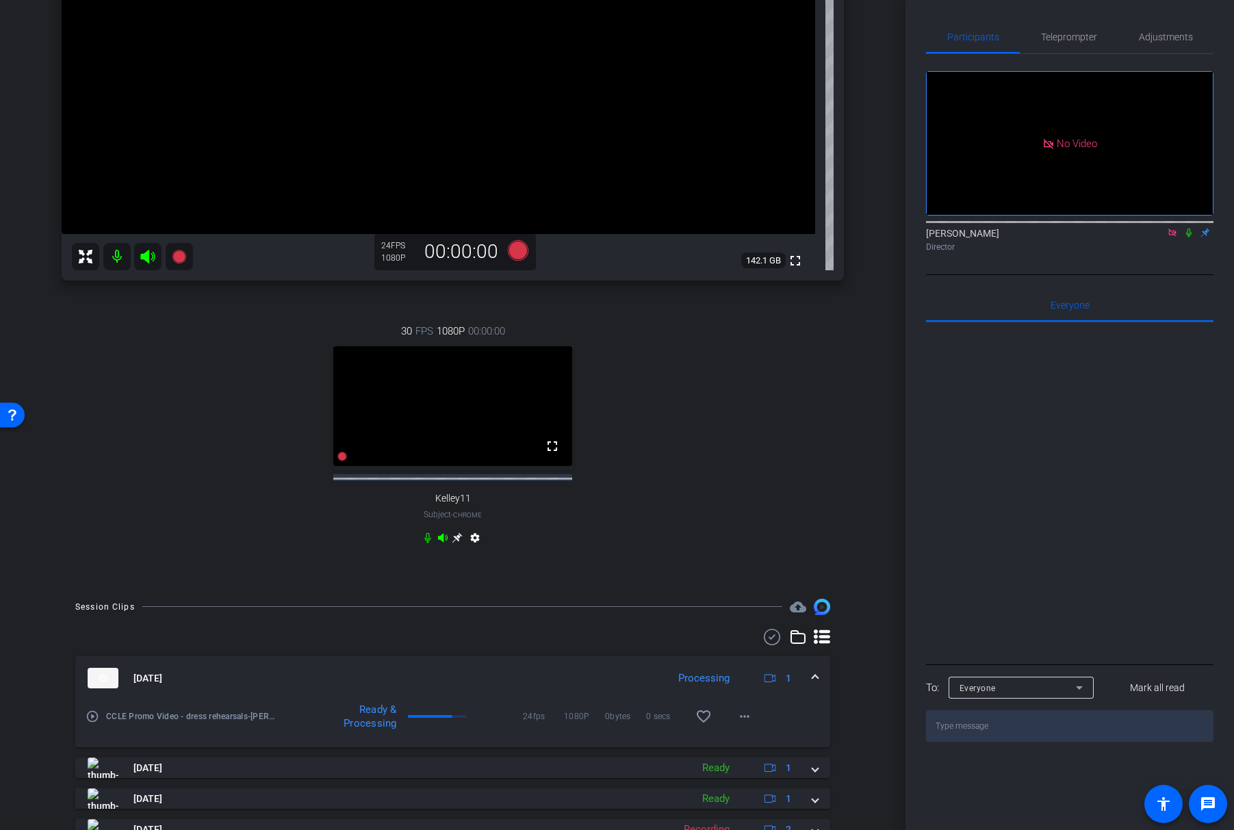
click at [1184, 237] on icon at bounding box center [1188, 233] width 11 height 10
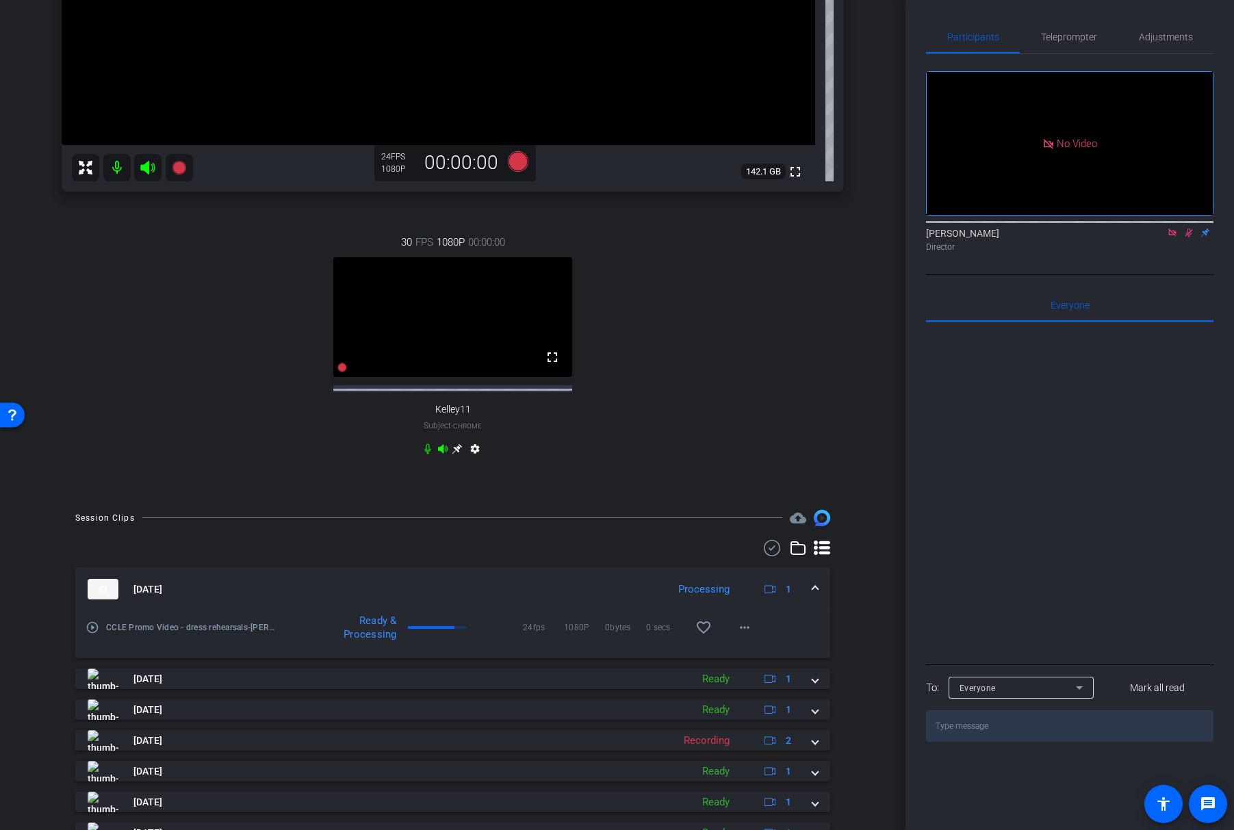
scroll to position [435, 0]
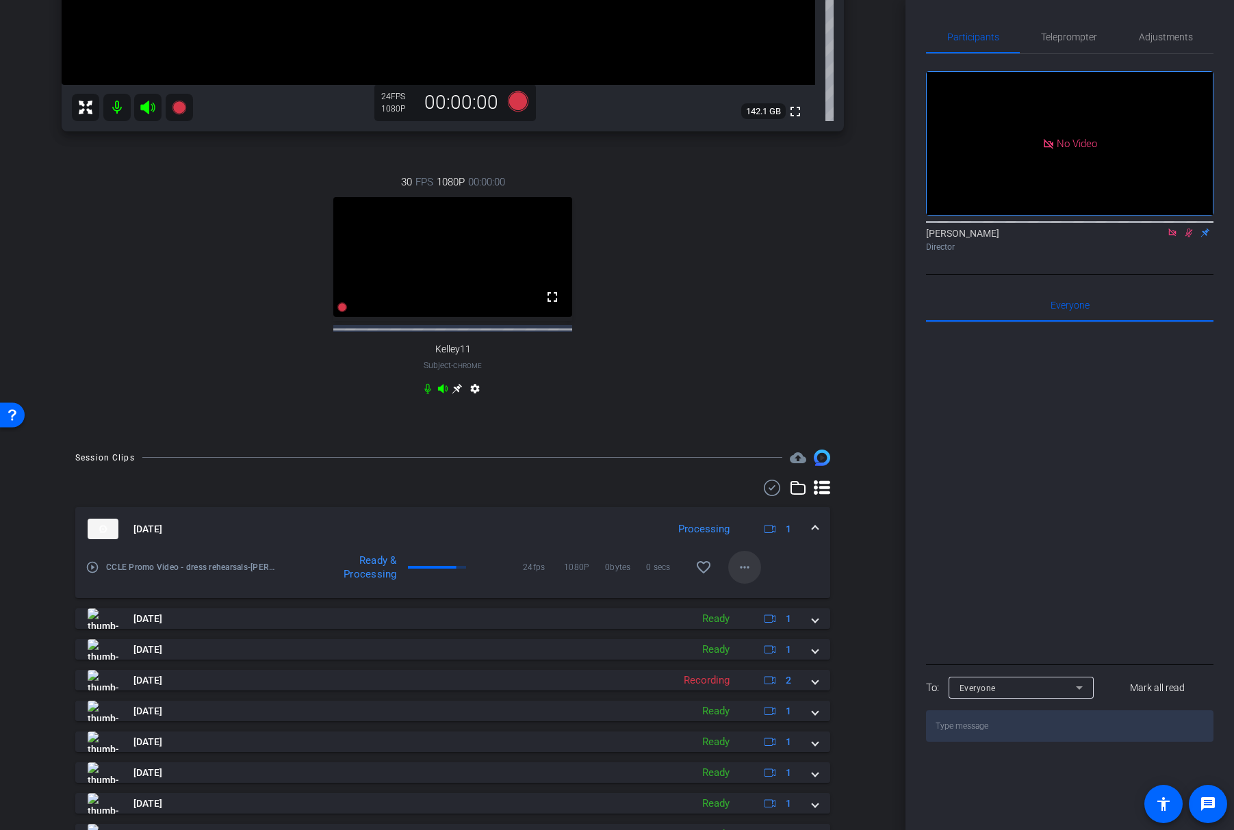
click at [749, 576] on mat-icon "more_horiz" at bounding box center [744, 567] width 16 height 16
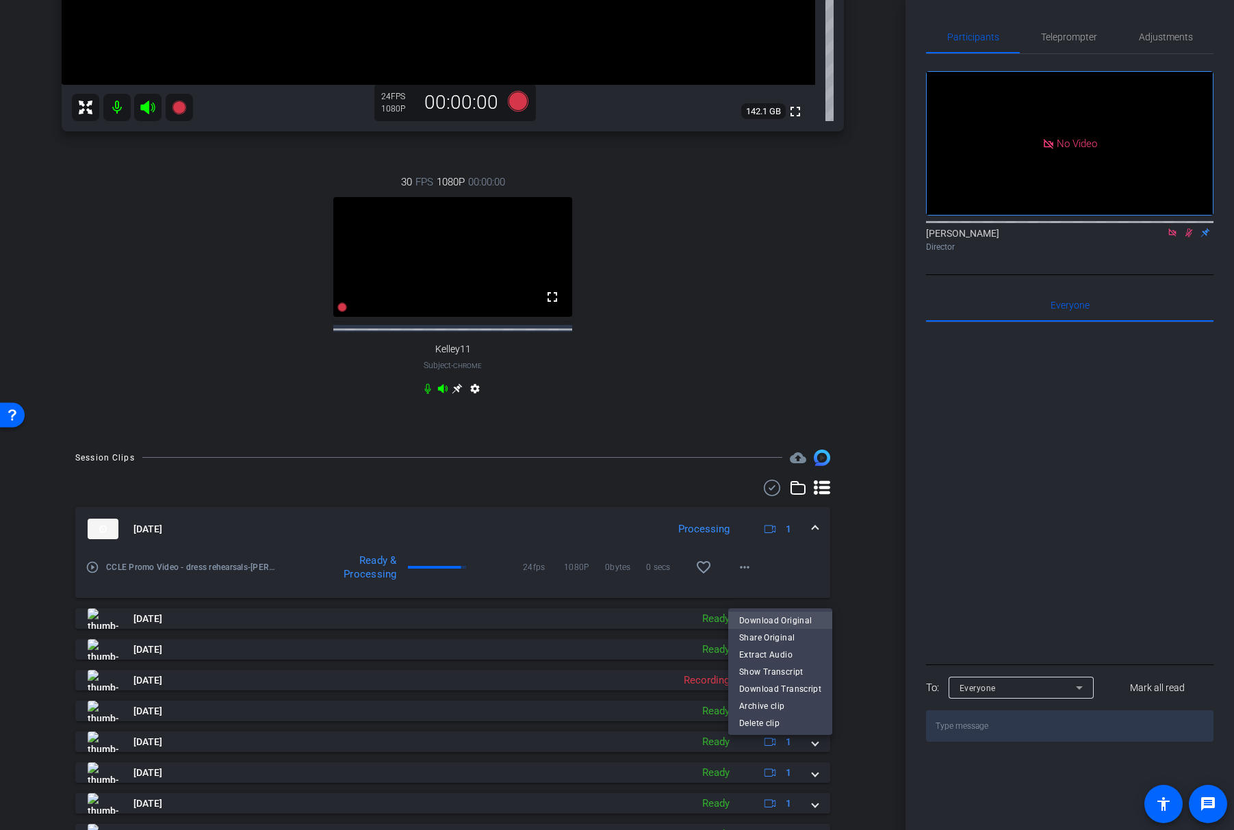
click at [789, 618] on span "Download Original" at bounding box center [780, 621] width 82 height 16
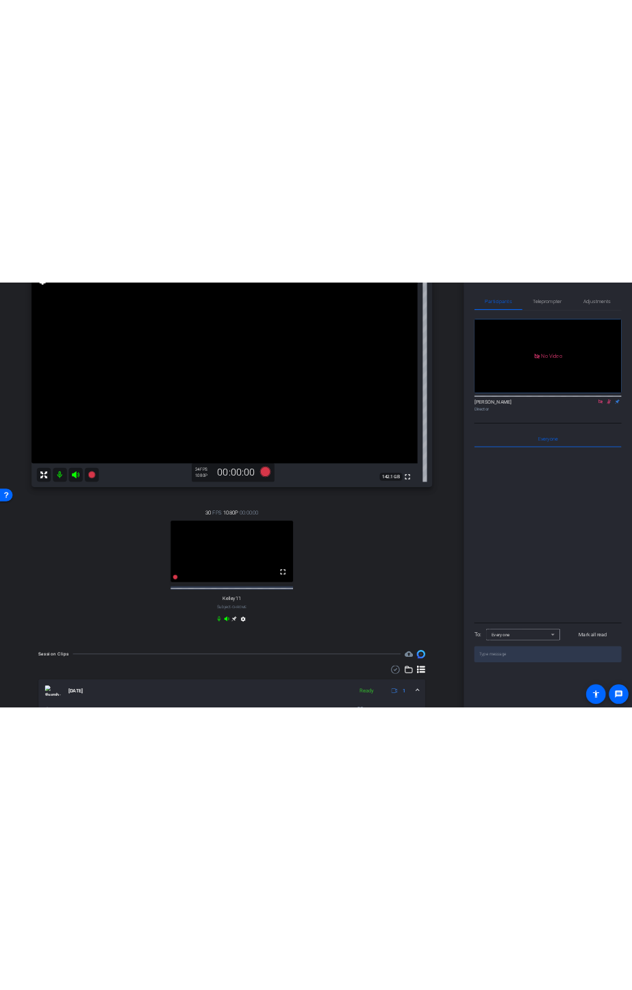
scroll to position [90, 0]
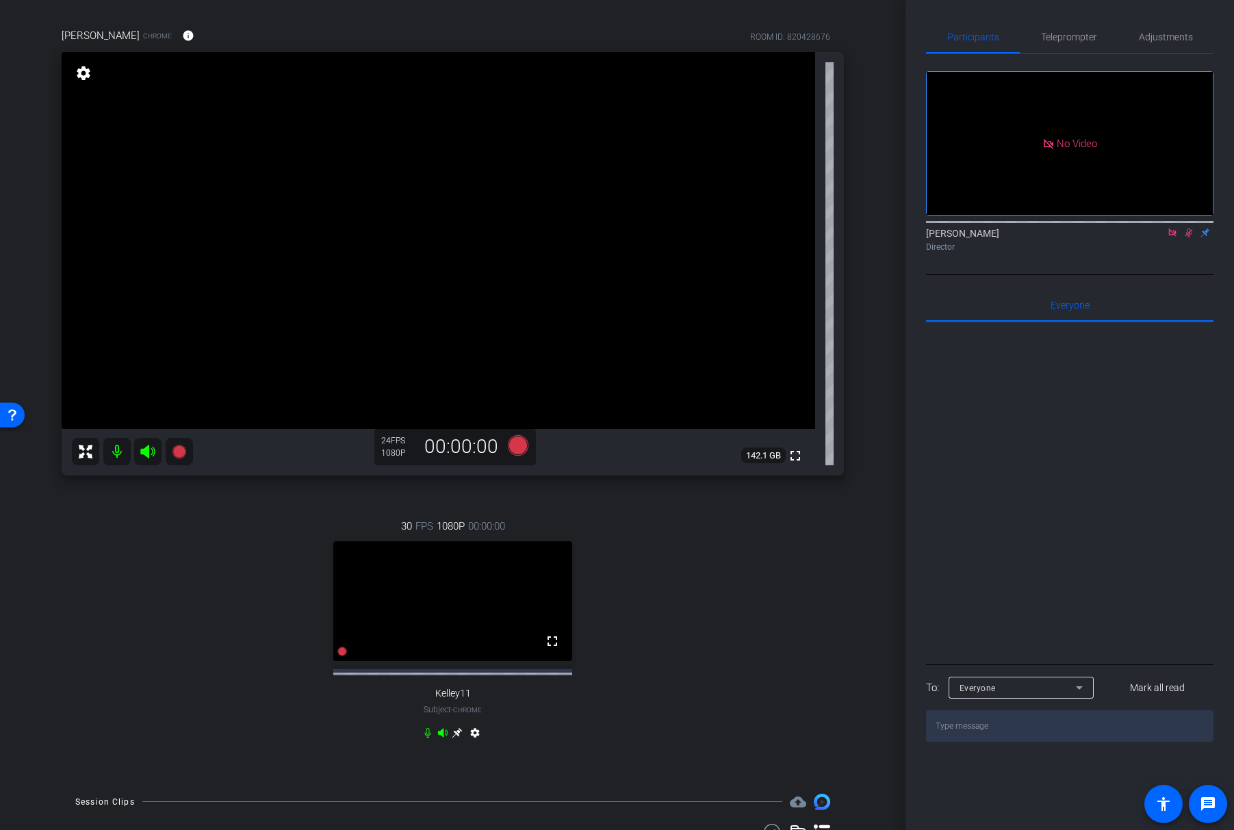
click at [1175, 236] on icon at bounding box center [1172, 233] width 8 height 8
click at [1174, 237] on icon at bounding box center [1172, 233] width 11 height 10
click at [1170, 237] on icon at bounding box center [1172, 233] width 11 height 10
click at [1173, 237] on icon at bounding box center [1173, 233] width 8 height 9
click at [1172, 237] on icon at bounding box center [1172, 233] width 5 height 9
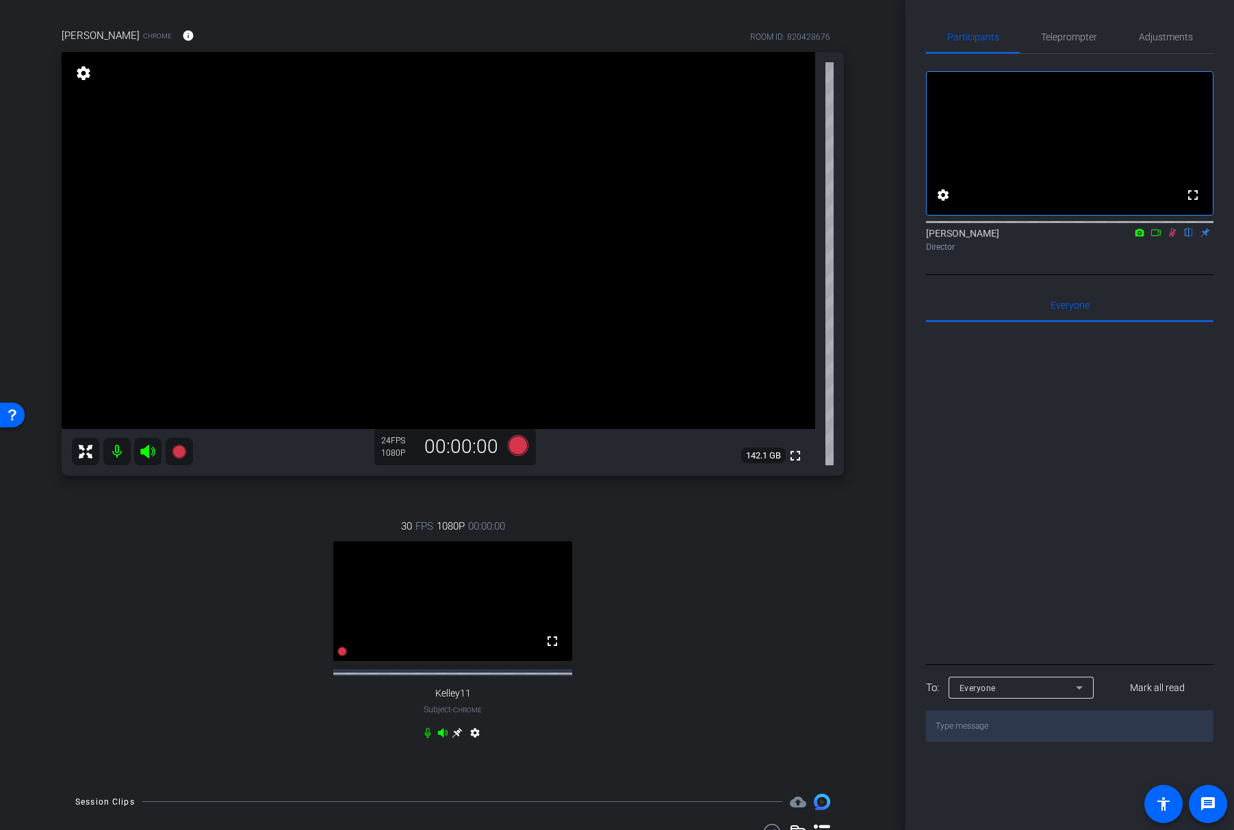
click at [1172, 237] on icon at bounding box center [1172, 233] width 11 height 10
click at [1172, 253] on div "[PERSON_NAME] flip Director" at bounding box center [1069, 240] width 287 height 27
click at [1174, 237] on icon at bounding box center [1172, 233] width 11 height 10
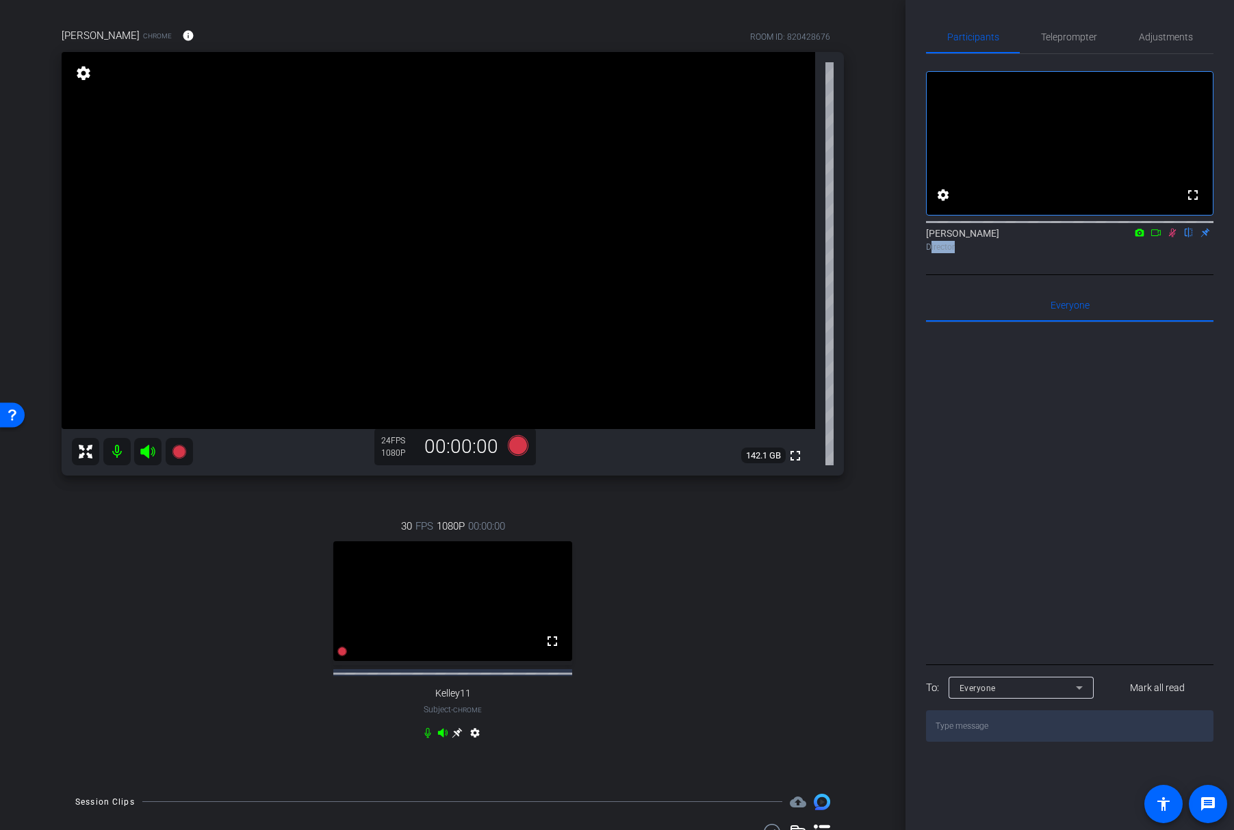
click at [1174, 237] on icon at bounding box center [1173, 233] width 8 height 9
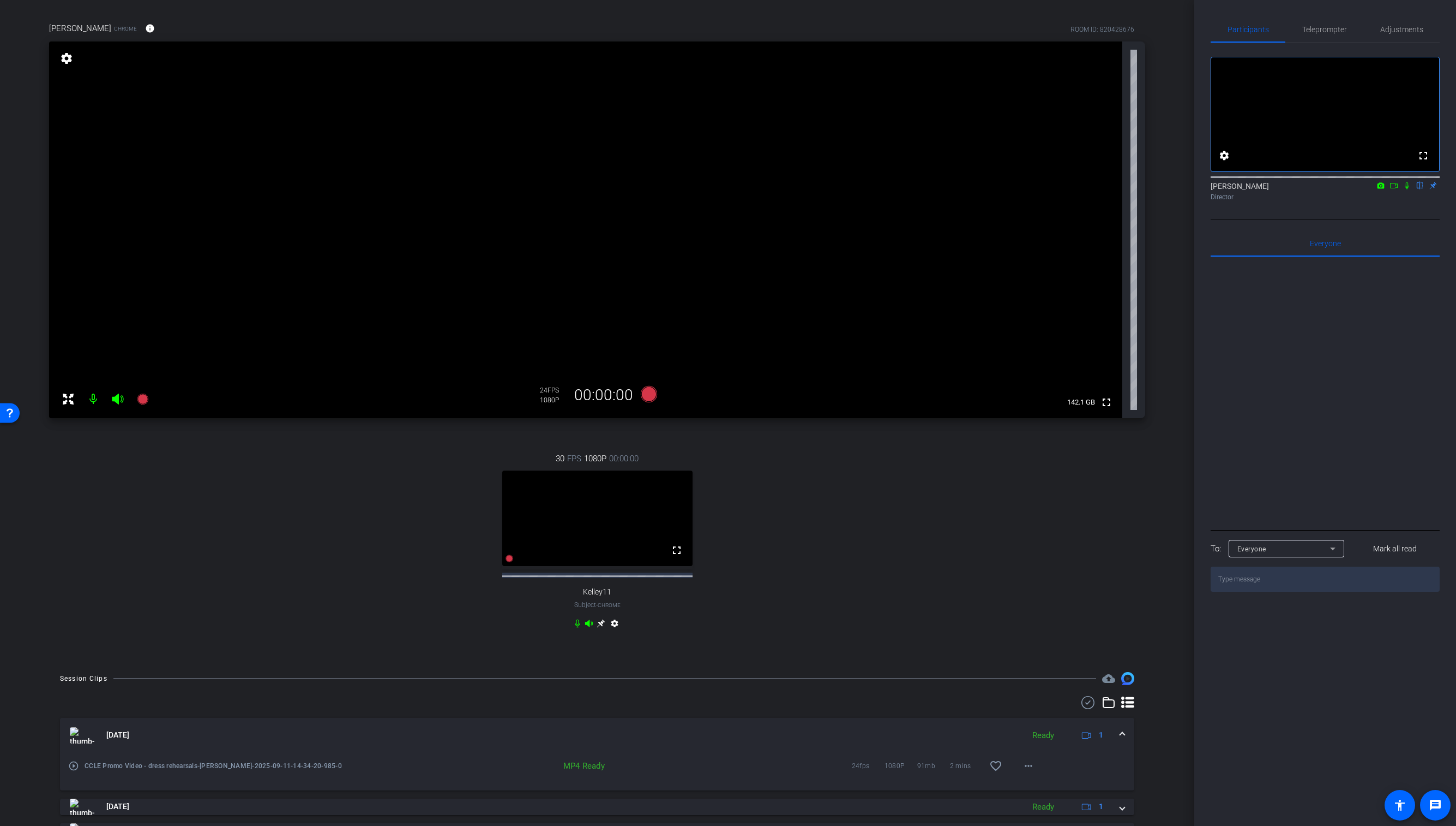
click at [983, 340] on div "Participants Teleprompter Adjustments fullscreen settings [PERSON_NAME] flip Di…" at bounding box center [1325, 413] width 262 height 826
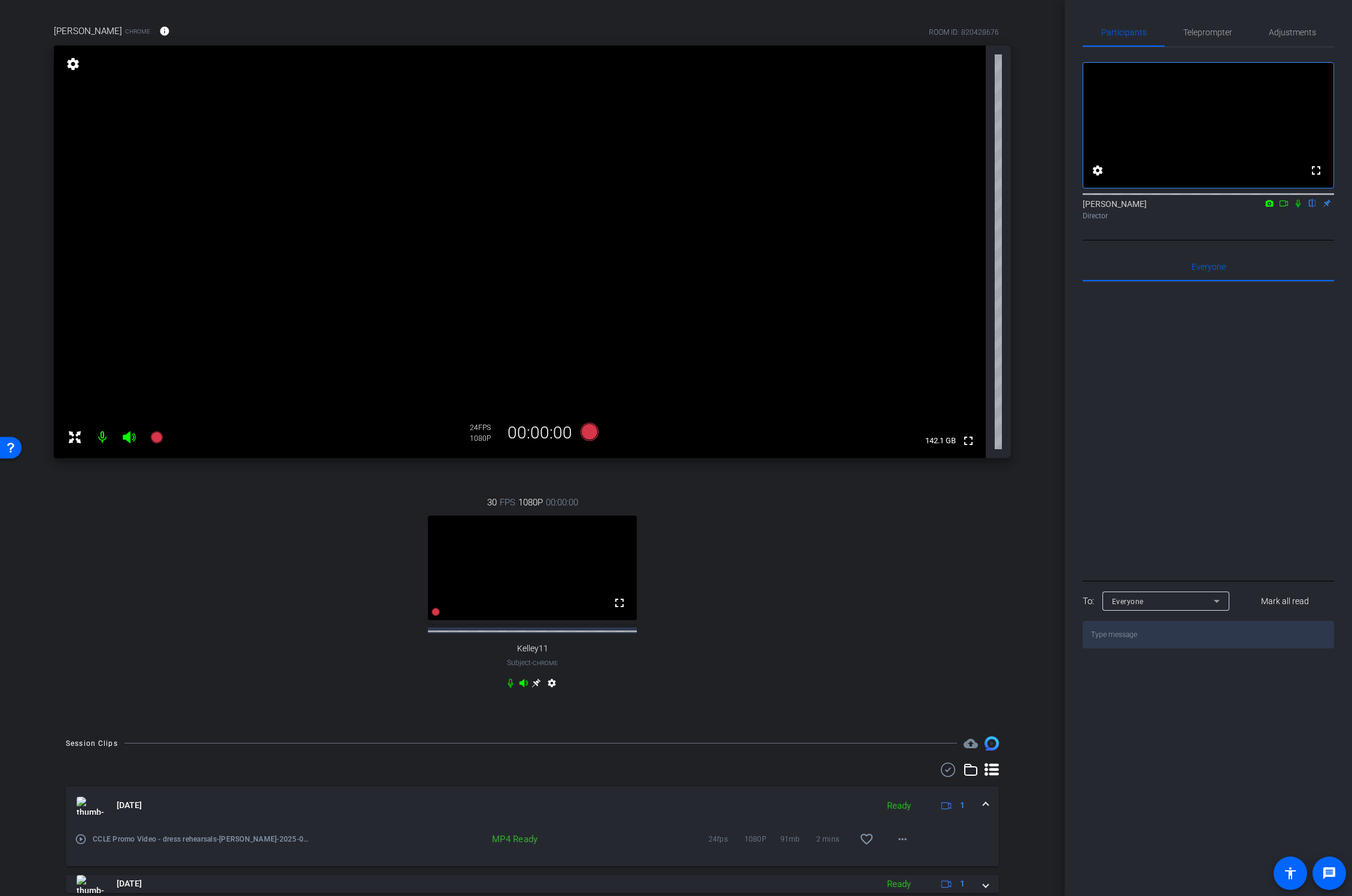
click at [1078, 207] on icon at bounding box center [1298, 204] width 10 height 9
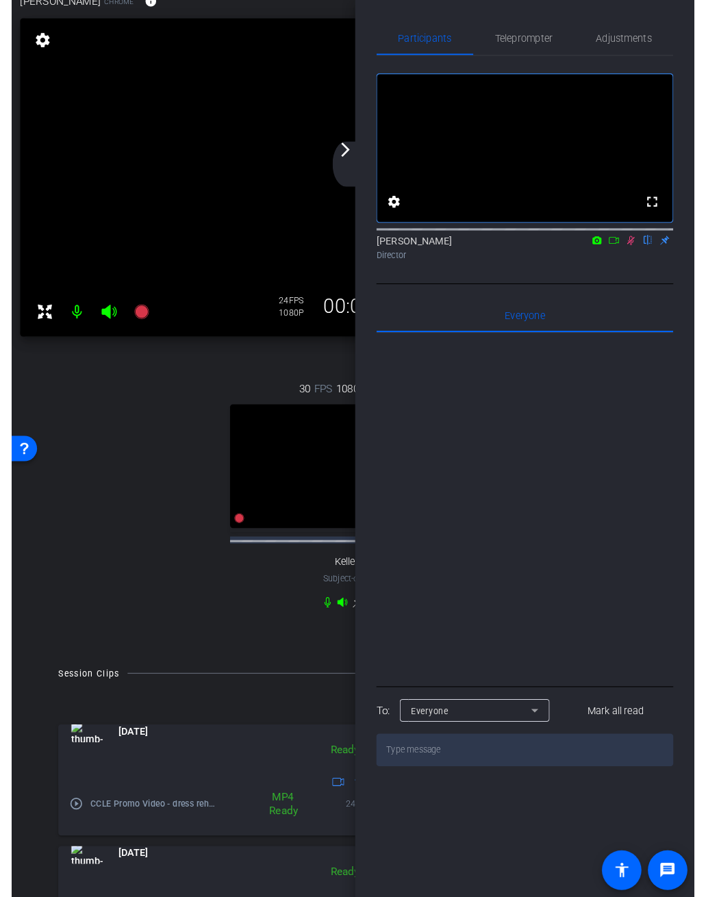
scroll to position [57, 0]
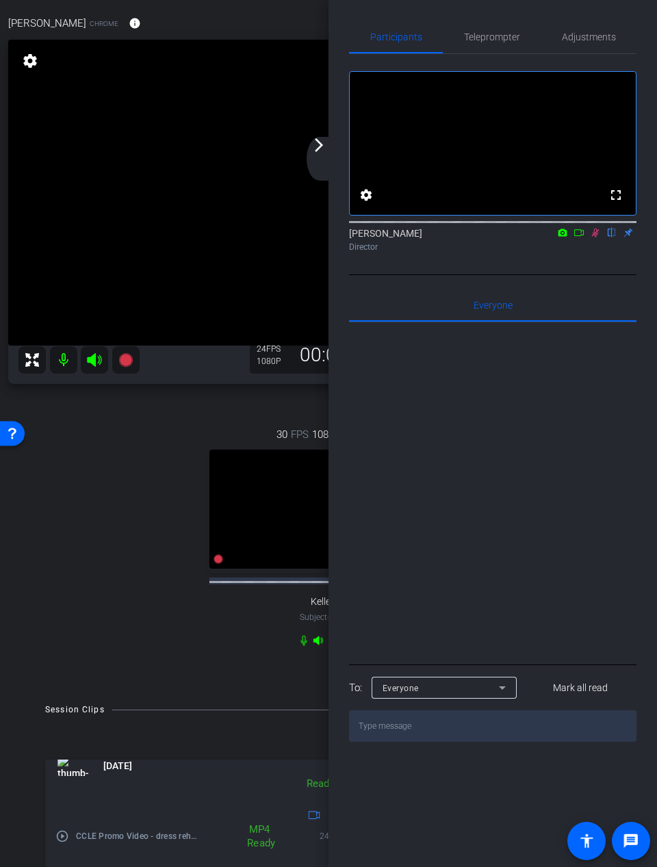
click at [320, 144] on mat-icon "arrow_forward_ios" at bounding box center [319, 145] width 16 height 16
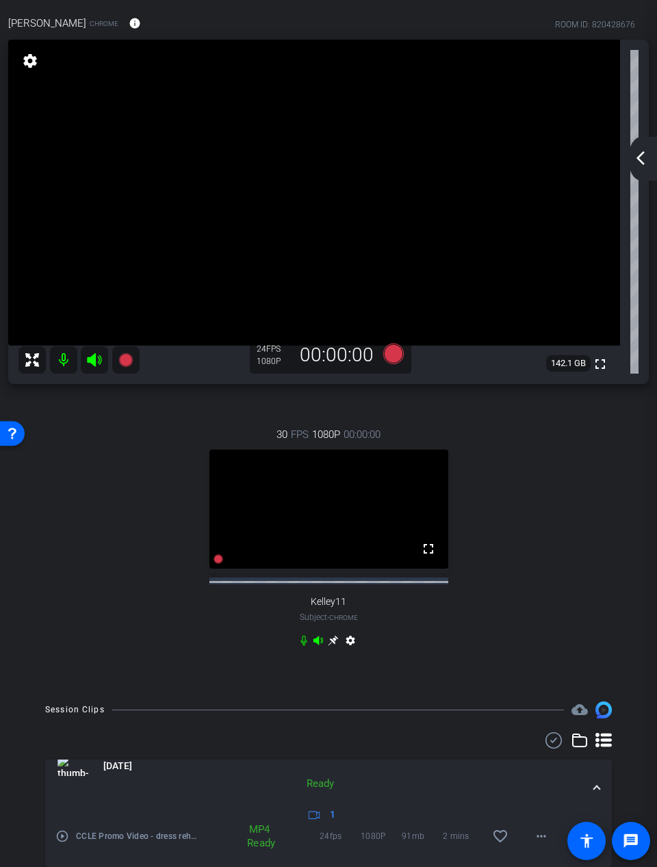
click at [637, 159] on mat-icon "arrow_back_ios_new" at bounding box center [640, 158] width 16 height 16
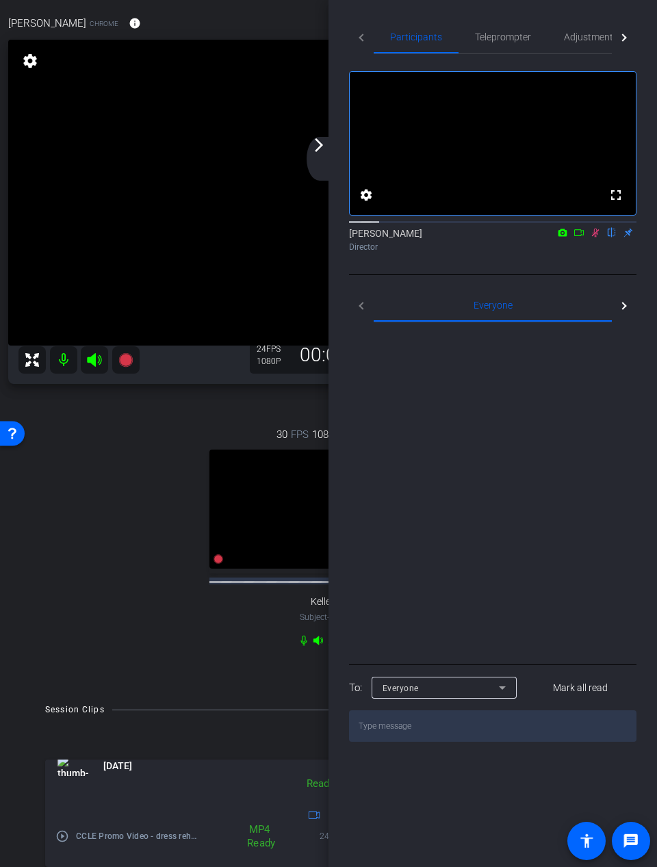
click at [637, 159] on div "fullscreen settings [PERSON_NAME] flip Director" at bounding box center [492, 164] width 287 height 221
click at [593, 237] on icon at bounding box center [596, 233] width 8 height 9
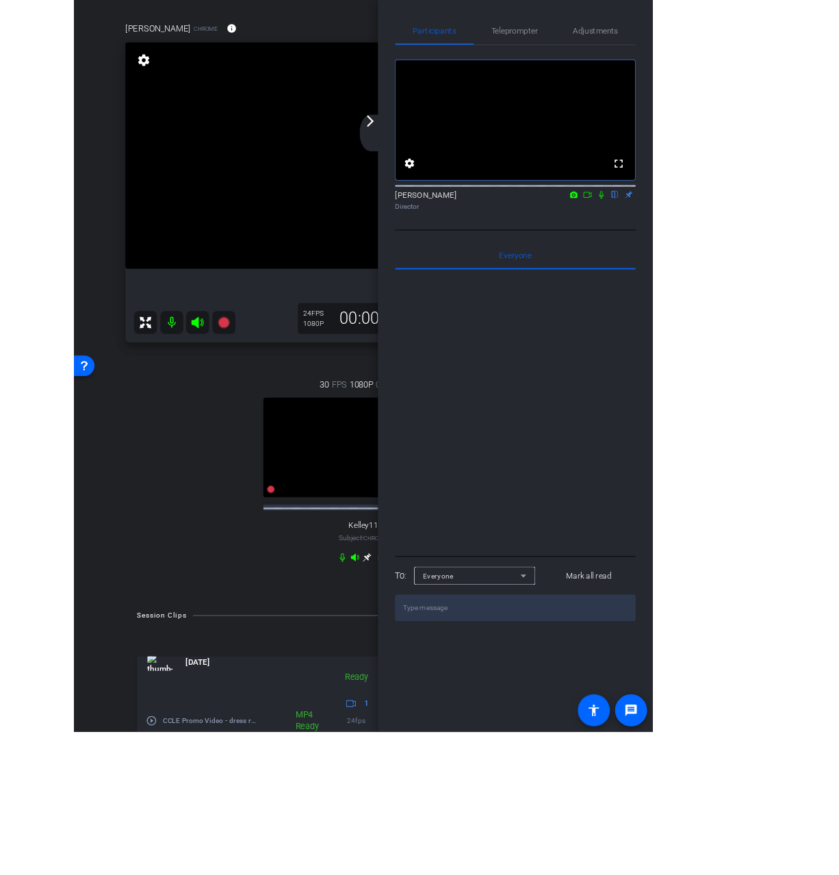
scroll to position [103, 0]
